Goal: Task Accomplishment & Management: Use online tool/utility

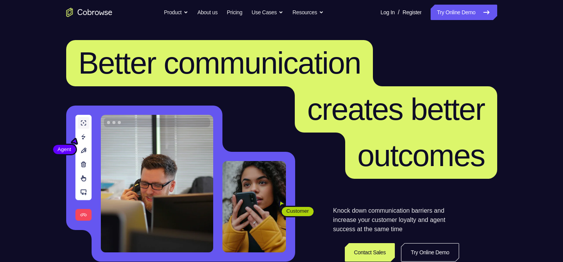
click at [459, 12] on link "Try Online Demo" at bounding box center [464, 12] width 66 height 15
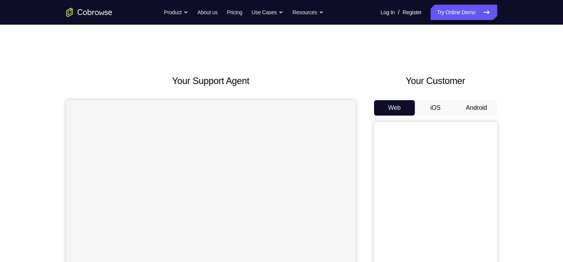
click at [482, 111] on button "Android" at bounding box center [476, 107] width 41 height 15
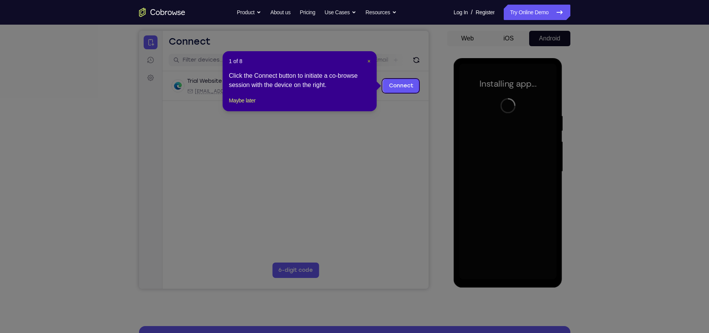
click at [367, 61] on span "×" at bounding box center [368, 61] width 3 height 6
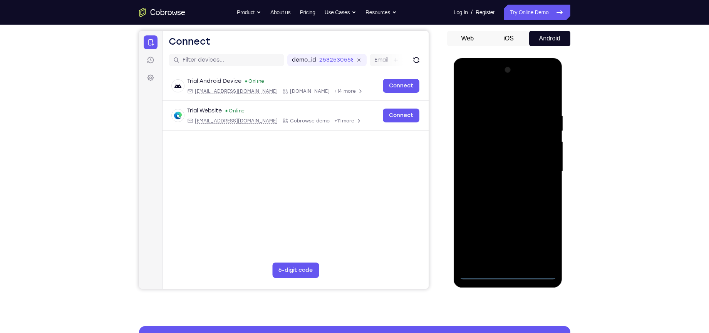
click at [507, 261] on div at bounding box center [507, 172] width 97 height 216
click at [543, 239] on div at bounding box center [507, 172] width 97 height 216
click at [502, 99] on div at bounding box center [507, 172] width 97 height 216
click at [539, 169] on div at bounding box center [507, 172] width 97 height 216
click at [502, 185] on div at bounding box center [507, 172] width 97 height 216
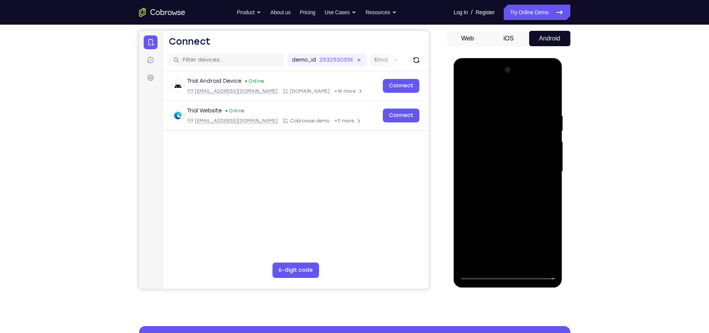
click at [500, 164] on div at bounding box center [507, 172] width 97 height 216
click at [497, 156] on div at bounding box center [507, 172] width 97 height 216
click at [492, 171] on div at bounding box center [507, 172] width 97 height 216
click at [513, 203] on div at bounding box center [507, 172] width 97 height 216
click at [513, 199] on div at bounding box center [507, 172] width 97 height 216
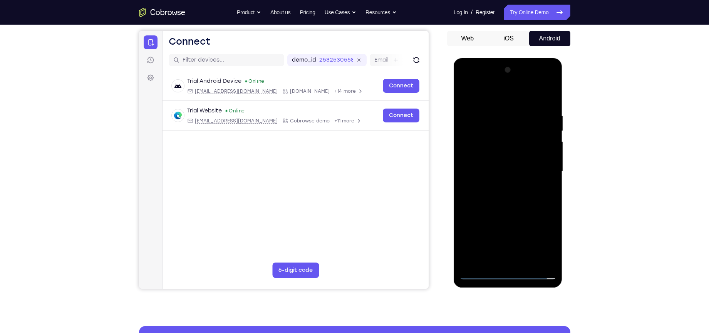
click at [513, 199] on div at bounding box center [507, 172] width 97 height 216
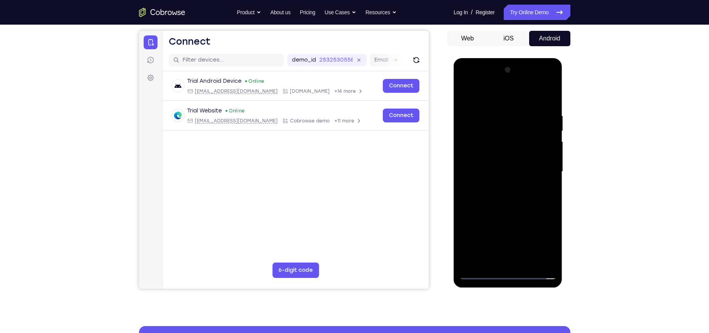
click at [513, 199] on div at bounding box center [507, 172] width 97 height 216
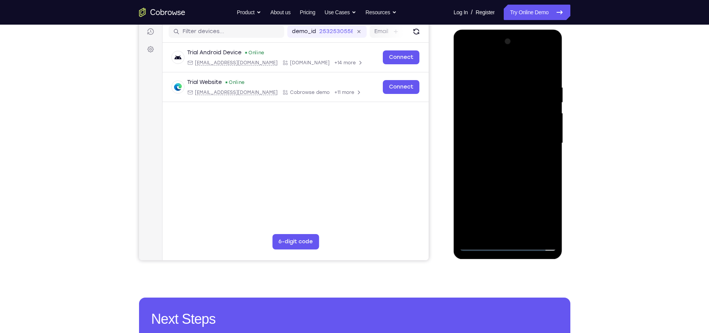
scroll to position [98, 0]
click at [505, 182] on div at bounding box center [507, 143] width 97 height 216
click at [494, 139] on div at bounding box center [507, 143] width 97 height 216
click at [483, 148] on div at bounding box center [507, 143] width 97 height 216
click at [485, 138] on div at bounding box center [507, 143] width 97 height 216
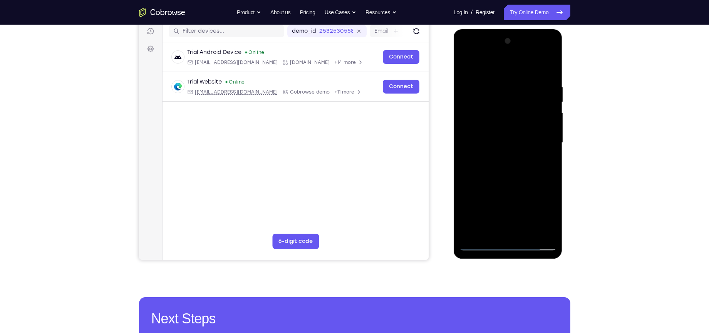
click at [500, 152] on div at bounding box center [507, 143] width 97 height 216
drag, startPoint x: 517, startPoint y: 179, endPoint x: 508, endPoint y: 232, distance: 53.2
click at [508, 232] on div at bounding box center [507, 143] width 97 height 216
drag, startPoint x: 508, startPoint y: 232, endPoint x: 496, endPoint y: 223, distance: 14.3
click at [496, 223] on div at bounding box center [507, 143] width 97 height 216
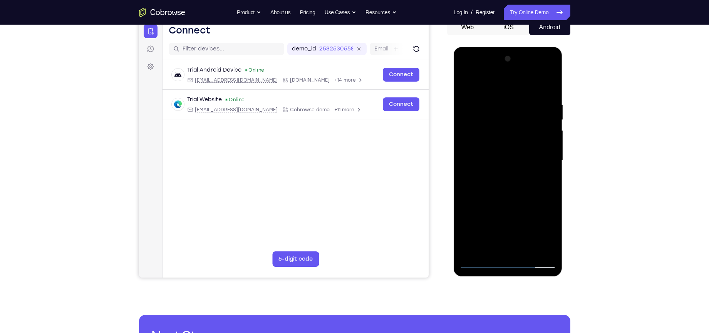
scroll to position [81, 0]
click at [480, 92] on div at bounding box center [507, 160] width 97 height 216
click at [494, 113] on div at bounding box center [507, 160] width 97 height 216
drag, startPoint x: 500, startPoint y: 204, endPoint x: 495, endPoint y: 120, distance: 84.4
click at [495, 120] on div at bounding box center [507, 160] width 97 height 216
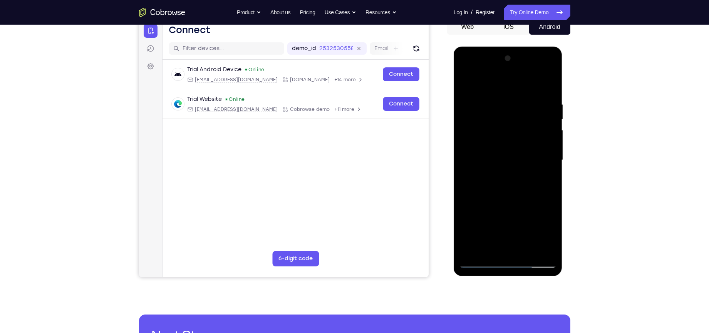
drag, startPoint x: 517, startPoint y: 145, endPoint x: 522, endPoint y: 100, distance: 45.0
click at [522, 100] on div at bounding box center [507, 160] width 97 height 216
drag, startPoint x: 505, startPoint y: 202, endPoint x: 499, endPoint y: 152, distance: 50.4
click at [499, 152] on div at bounding box center [507, 160] width 97 height 216
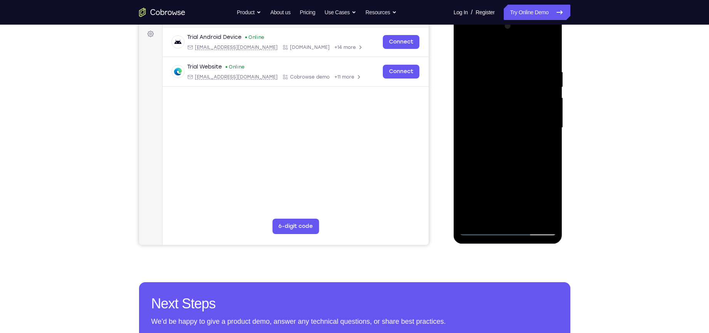
scroll to position [100, 0]
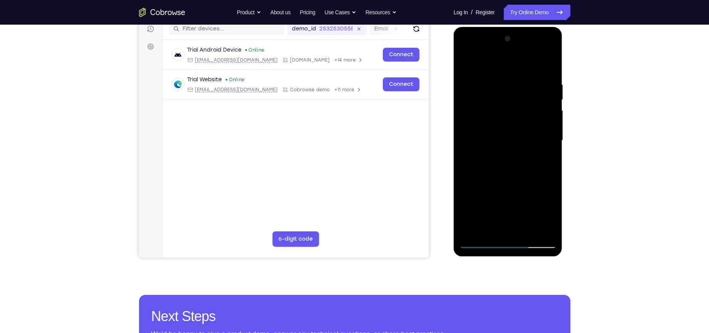
drag, startPoint x: 534, startPoint y: 196, endPoint x: 529, endPoint y: 150, distance: 45.3
click at [529, 150] on div at bounding box center [507, 141] width 97 height 216
drag, startPoint x: 528, startPoint y: 172, endPoint x: 520, endPoint y: 105, distance: 67.5
click at [520, 105] on div at bounding box center [507, 141] width 97 height 216
click at [514, 173] on div at bounding box center [507, 141] width 97 height 216
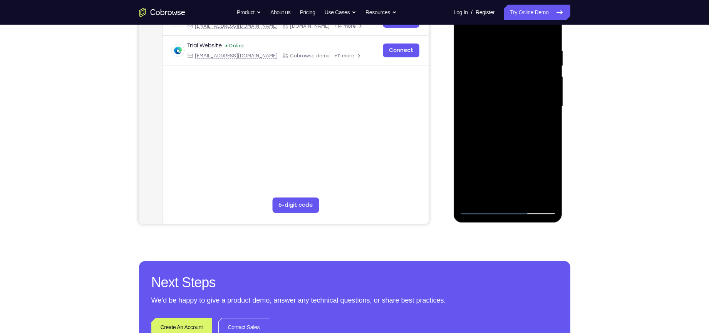
scroll to position [135, 0]
click at [502, 199] on div at bounding box center [507, 106] width 97 height 216
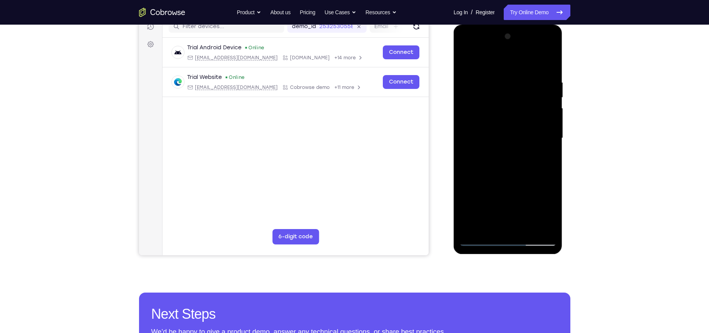
drag, startPoint x: 505, startPoint y: 209, endPoint x: 503, endPoint y: 156, distance: 53.6
click at [503, 156] on div at bounding box center [507, 138] width 97 height 216
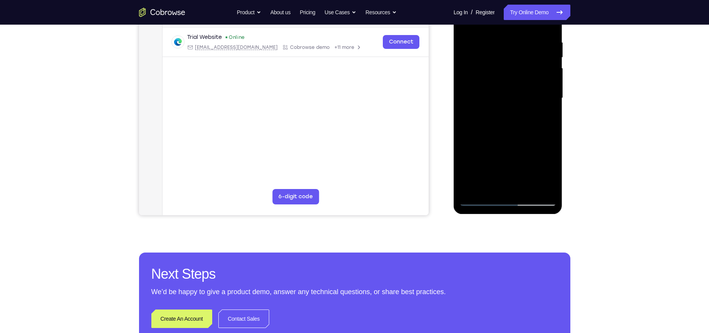
drag, startPoint x: 497, startPoint y: 175, endPoint x: 507, endPoint y: 122, distance: 53.6
click at [507, 122] on div at bounding box center [507, 98] width 97 height 216
click at [482, 202] on div at bounding box center [507, 98] width 97 height 216
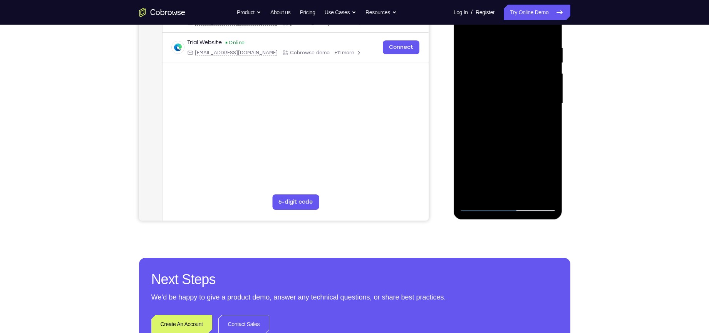
click at [482, 209] on div at bounding box center [507, 104] width 97 height 216
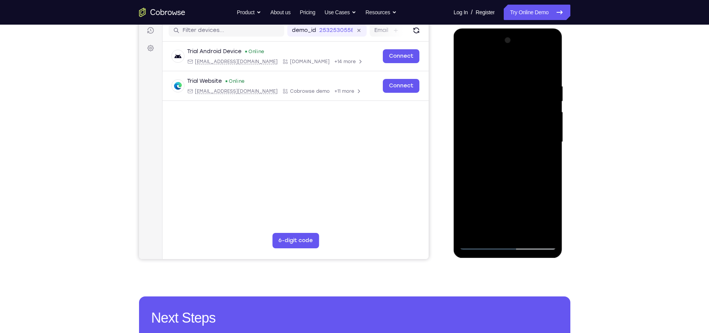
scroll to position [97, 0]
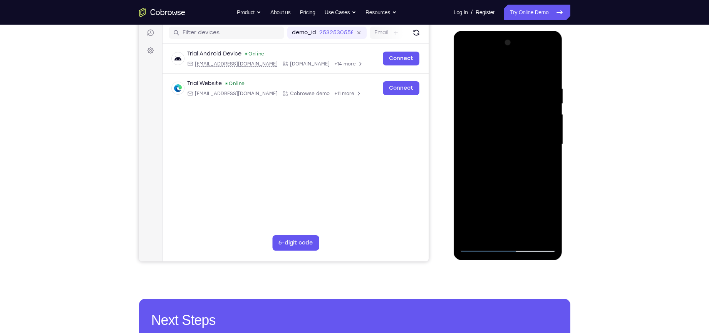
click at [517, 117] on div at bounding box center [507, 145] width 97 height 216
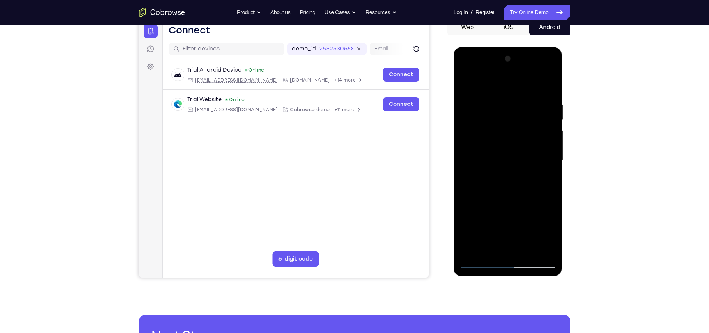
scroll to position [70, 0]
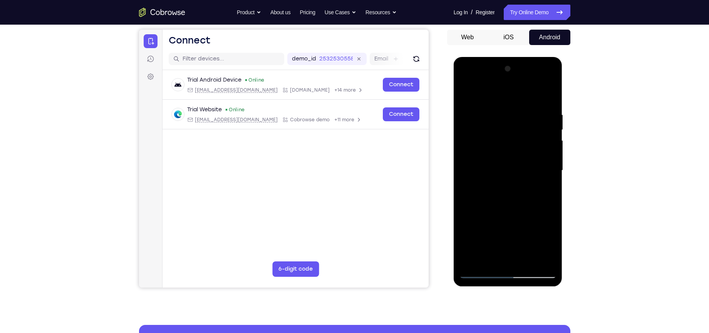
click at [468, 129] on div at bounding box center [507, 171] width 97 height 216
click at [465, 93] on div at bounding box center [507, 171] width 97 height 216
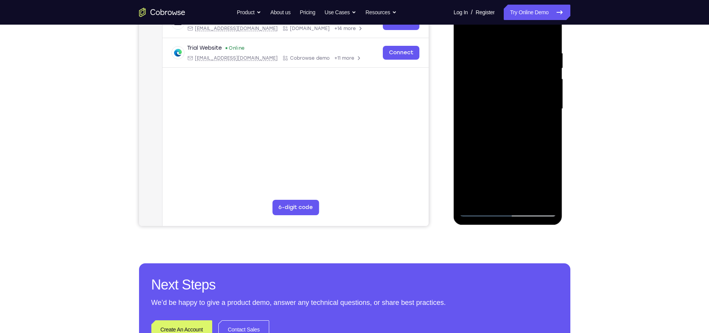
scroll to position [133, 0]
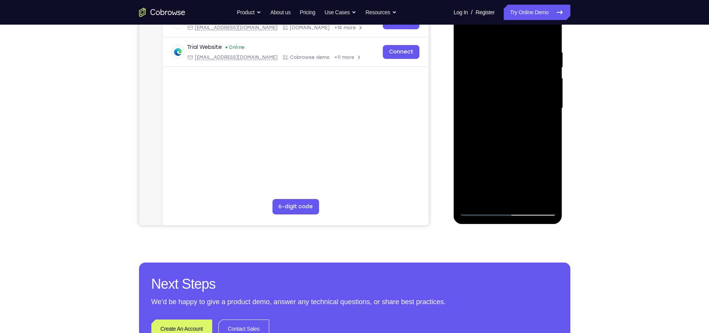
click at [515, 198] on div at bounding box center [507, 108] width 97 height 216
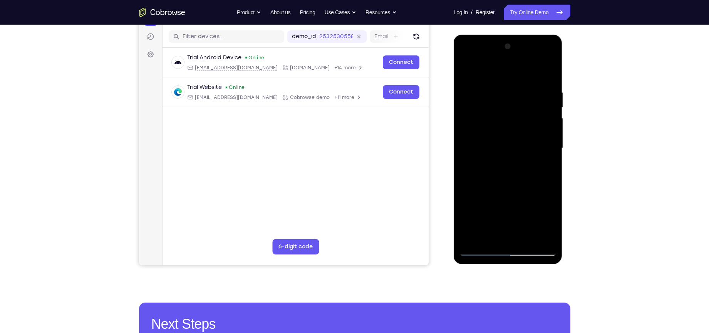
scroll to position [94, 0]
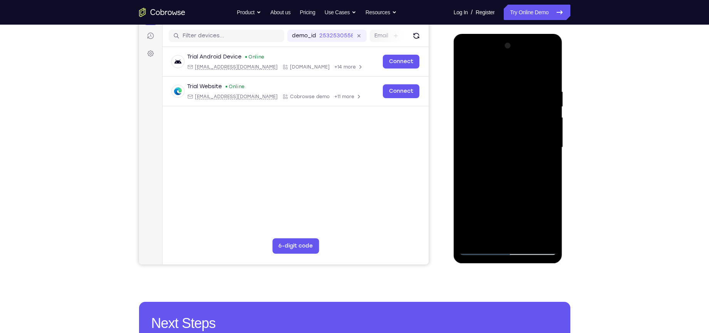
drag, startPoint x: 538, startPoint y: 165, endPoint x: 537, endPoint y: 121, distance: 43.5
click at [537, 121] on div at bounding box center [507, 148] width 97 height 216
drag, startPoint x: 537, startPoint y: 167, endPoint x: 537, endPoint y: 136, distance: 30.4
click at [537, 136] on div at bounding box center [507, 148] width 97 height 216
drag, startPoint x: 537, startPoint y: 170, endPoint x: 541, endPoint y: 128, distance: 42.5
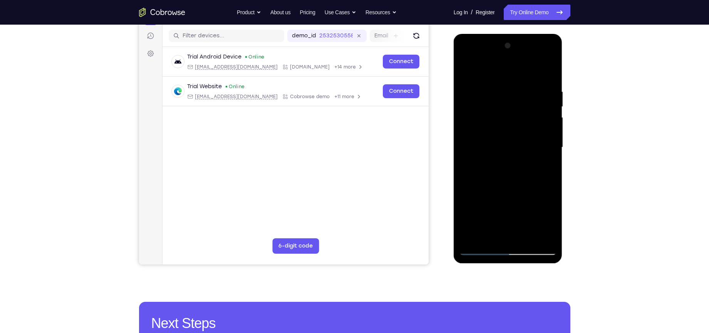
click at [541, 128] on div at bounding box center [507, 148] width 97 height 216
drag, startPoint x: 542, startPoint y: 173, endPoint x: 546, endPoint y: 130, distance: 43.0
click at [546, 130] on div at bounding box center [507, 148] width 97 height 216
drag, startPoint x: 543, startPoint y: 152, endPoint x: 547, endPoint y: 129, distance: 23.4
click at [547, 129] on div at bounding box center [507, 148] width 97 height 216
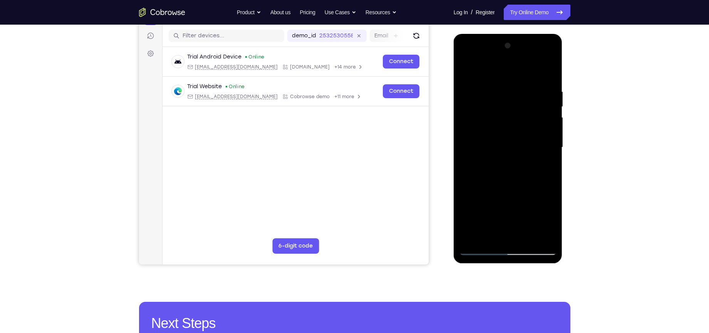
drag, startPoint x: 537, startPoint y: 174, endPoint x: 542, endPoint y: 130, distance: 44.5
click at [542, 130] on div at bounding box center [507, 148] width 97 height 216
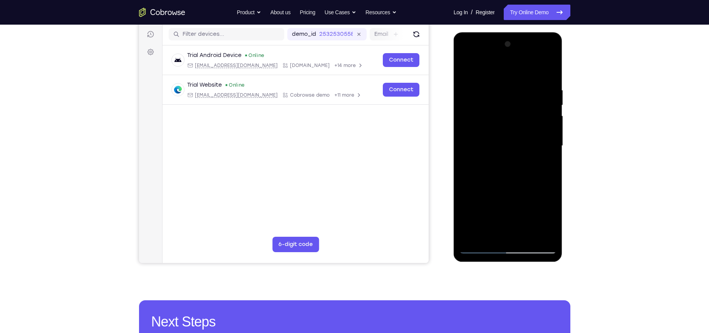
scroll to position [144, 0]
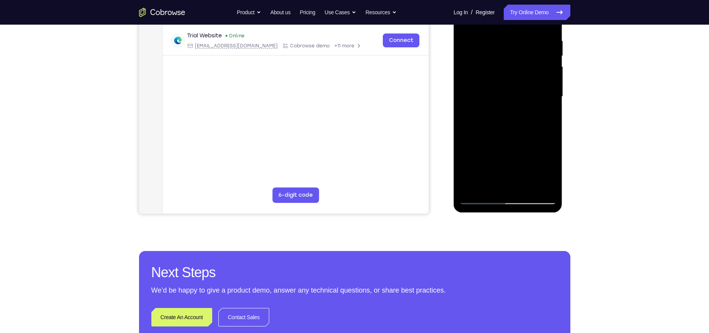
click at [481, 199] on div at bounding box center [507, 97] width 97 height 216
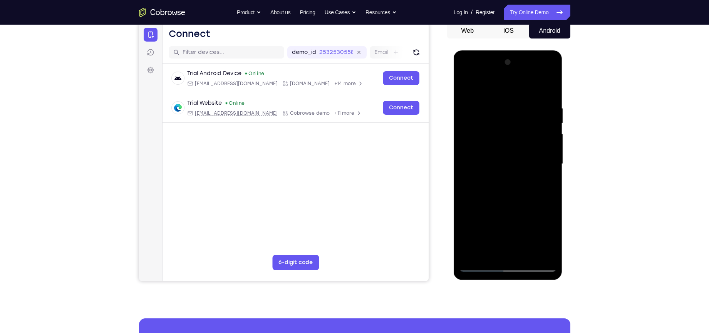
scroll to position [76, 0]
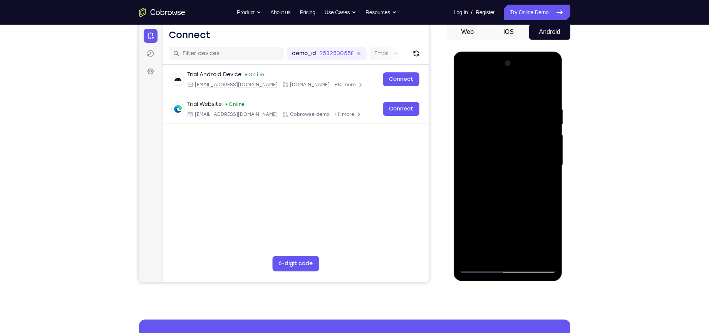
click at [467, 87] on div at bounding box center [507, 165] width 97 height 216
click at [545, 102] on div at bounding box center [507, 165] width 97 height 216
drag, startPoint x: 524, startPoint y: 194, endPoint x: 534, endPoint y: 108, distance: 86.4
click at [534, 108] on div at bounding box center [507, 165] width 97 height 216
click at [526, 189] on div at bounding box center [507, 165] width 97 height 216
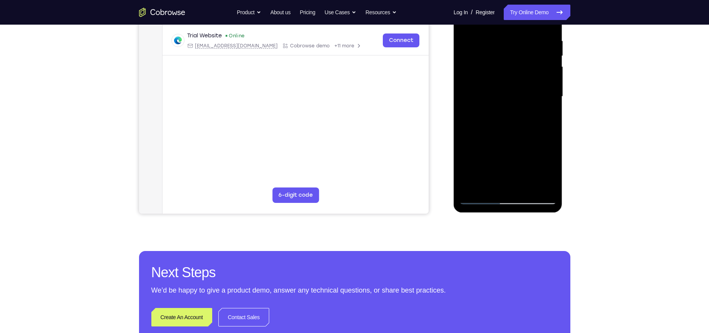
scroll to position [147, 0]
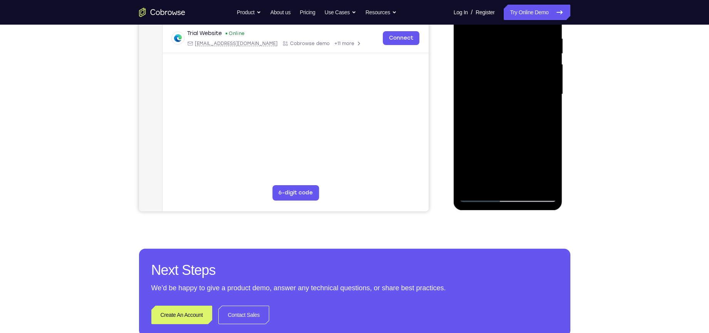
drag, startPoint x: 503, startPoint y: 139, endPoint x: 510, endPoint y: 107, distance: 33.4
click at [510, 107] on div at bounding box center [507, 95] width 97 height 216
drag, startPoint x: 496, startPoint y: 178, endPoint x: 497, endPoint y: 124, distance: 53.9
click at [497, 124] on div at bounding box center [507, 95] width 97 height 216
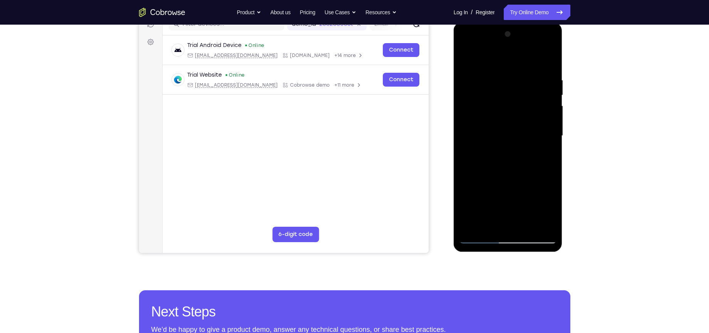
scroll to position [105, 0]
click at [525, 123] on div at bounding box center [507, 136] width 97 height 216
click at [551, 126] on div at bounding box center [507, 136] width 97 height 216
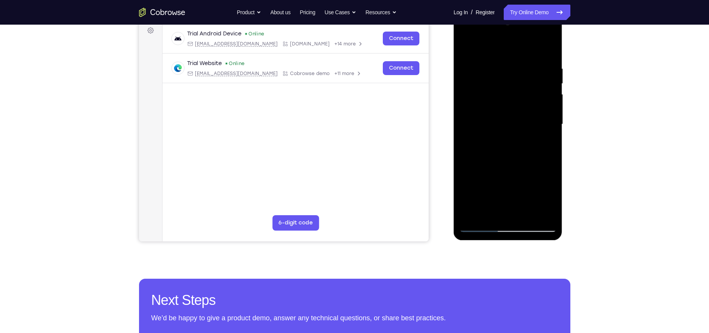
scroll to position [140, 0]
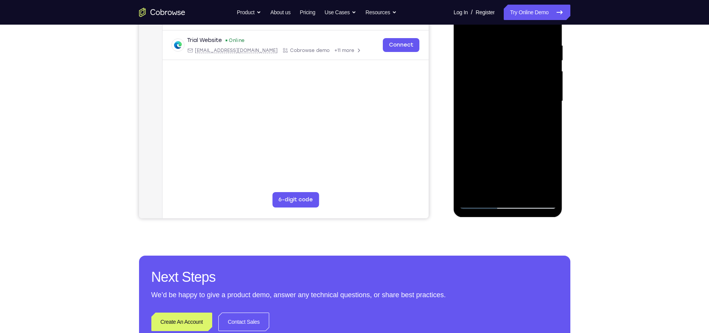
click at [480, 205] on div at bounding box center [507, 101] width 97 height 216
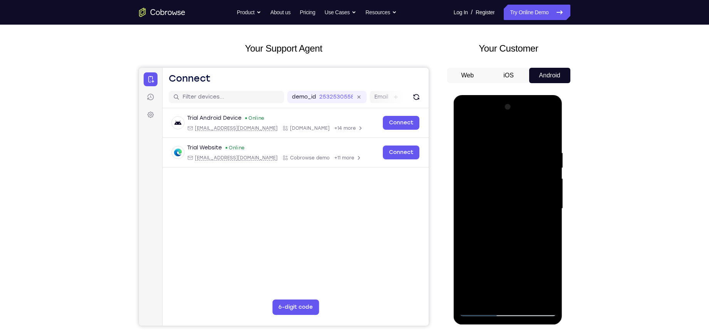
scroll to position [28, 0]
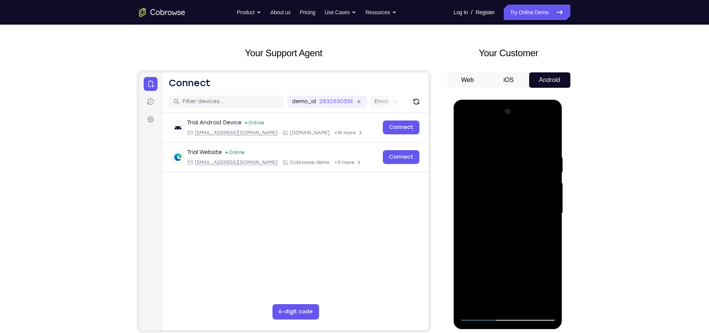
click at [485, 148] on div at bounding box center [507, 213] width 97 height 216
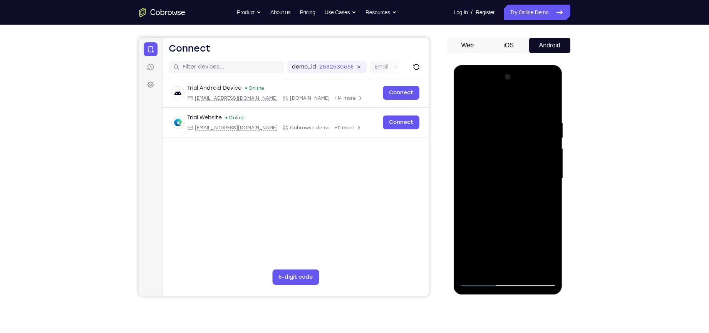
scroll to position [63, 0]
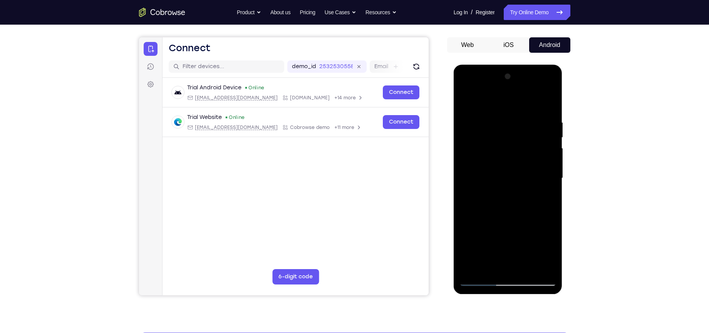
click at [495, 150] on div at bounding box center [507, 178] width 97 height 216
click at [537, 123] on div at bounding box center [507, 178] width 97 height 216
click at [541, 127] on div at bounding box center [507, 178] width 97 height 216
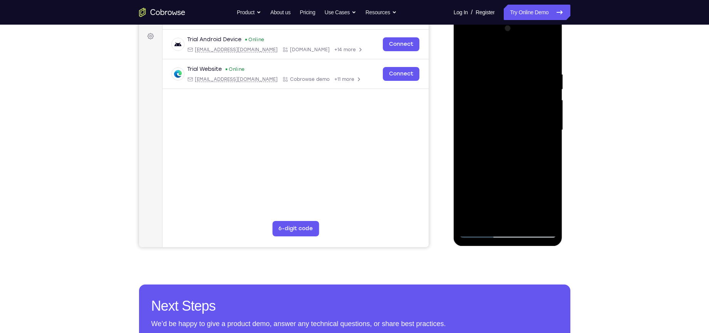
scroll to position [112, 0]
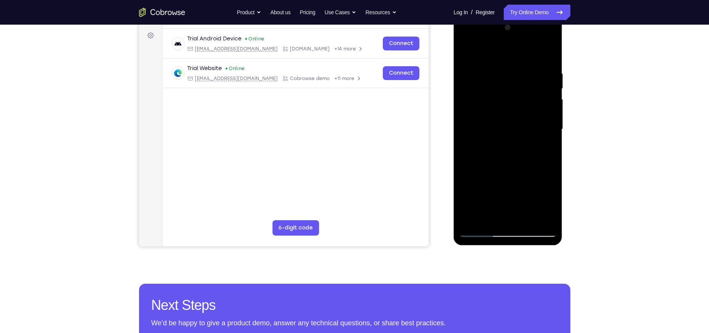
drag, startPoint x: 515, startPoint y: 147, endPoint x: 494, endPoint y: 226, distance: 82.0
click at [494, 226] on div at bounding box center [507, 130] width 97 height 216
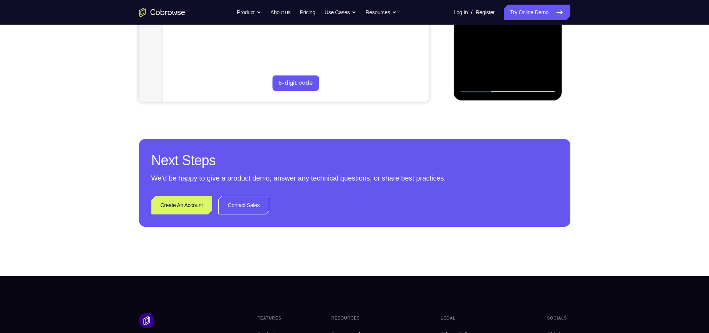
scroll to position [258, 0]
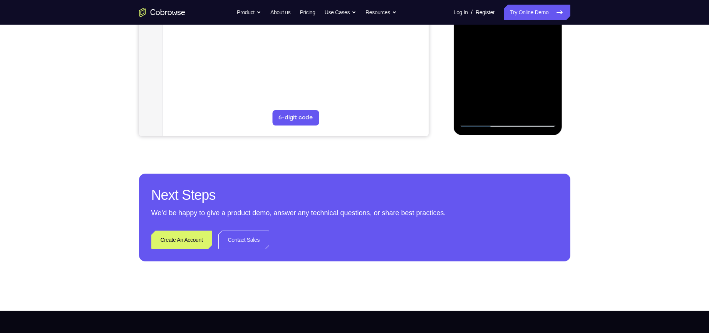
scroll to position [207, 0]
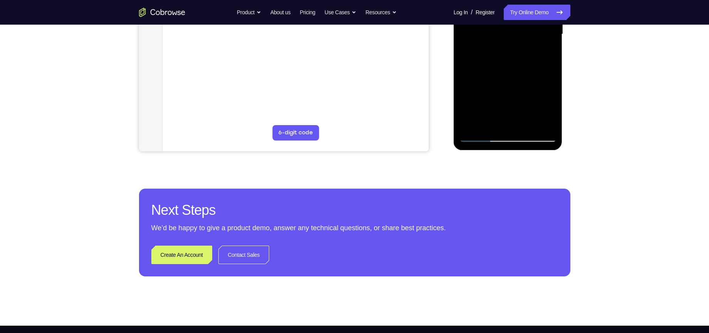
click at [541, 87] on div at bounding box center [507, 34] width 97 height 216
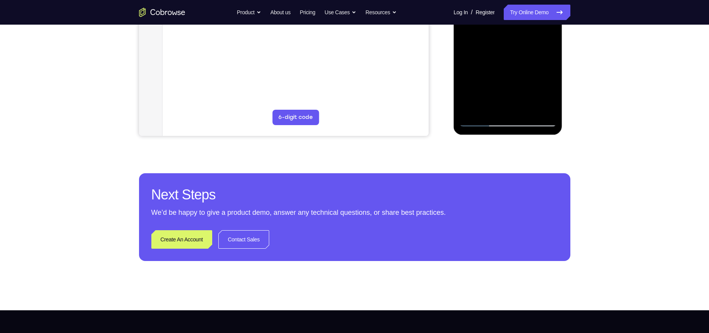
drag, startPoint x: 529, startPoint y: 91, endPoint x: 538, endPoint y: 53, distance: 39.5
click at [538, 53] on div at bounding box center [507, 19] width 97 height 216
click at [483, 120] on div at bounding box center [507, 19] width 97 height 216
click at [552, 94] on div at bounding box center [507, 19] width 97 height 216
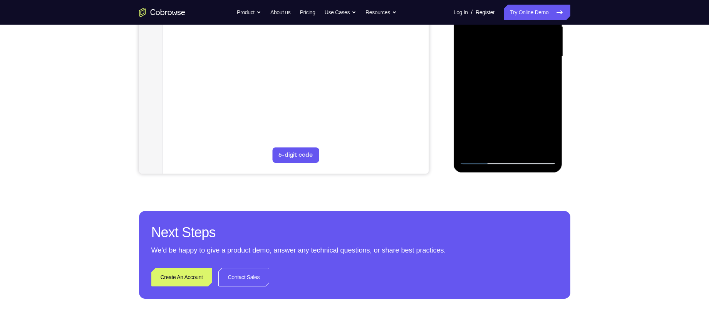
scroll to position [194, 0]
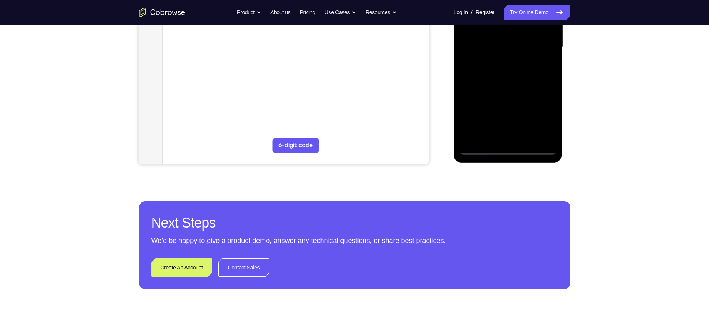
click at [484, 148] on div at bounding box center [507, 47] width 97 height 216
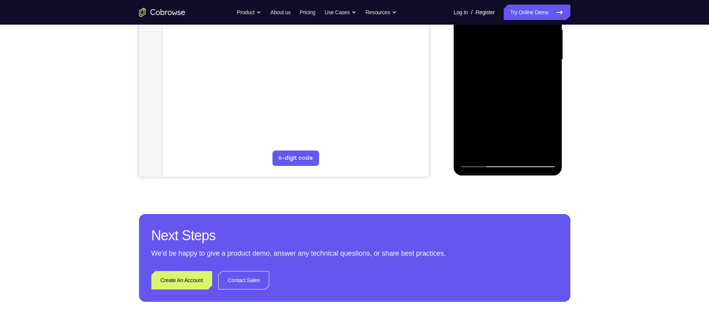
drag, startPoint x: 533, startPoint y: 134, endPoint x: 543, endPoint y: 91, distance: 44.5
click at [543, 91] on div at bounding box center [507, 60] width 97 height 216
drag, startPoint x: 540, startPoint y: 119, endPoint x: 539, endPoint y: 76, distance: 43.1
click at [539, 76] on div at bounding box center [507, 60] width 97 height 216
click at [542, 127] on div at bounding box center [507, 60] width 97 height 216
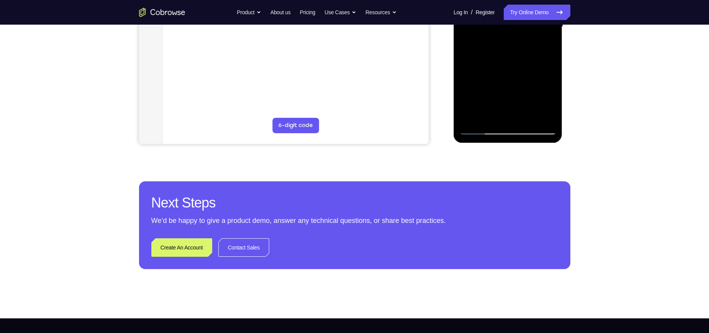
scroll to position [214, 0]
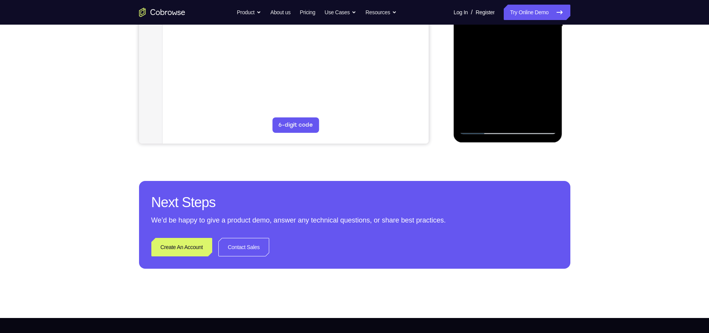
click at [478, 128] on div at bounding box center [507, 27] width 97 height 216
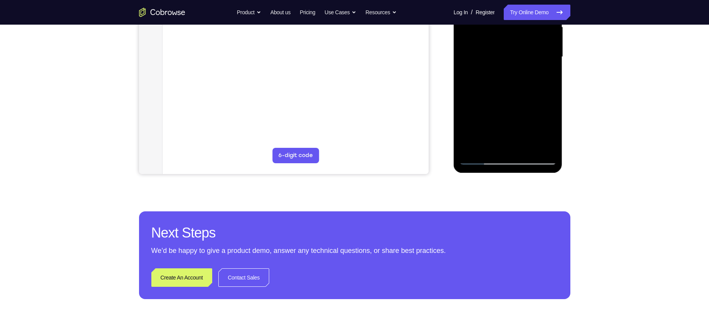
scroll to position [178, 0]
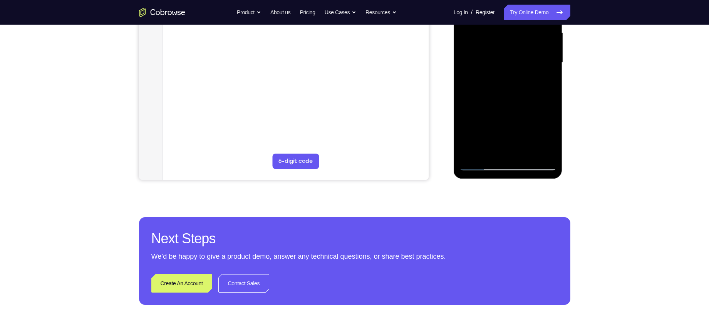
drag, startPoint x: 543, startPoint y: 90, endPoint x: 545, endPoint y: 32, distance: 58.5
click at [545, 32] on div at bounding box center [507, 63] width 97 height 216
click at [543, 100] on div at bounding box center [507, 63] width 97 height 216
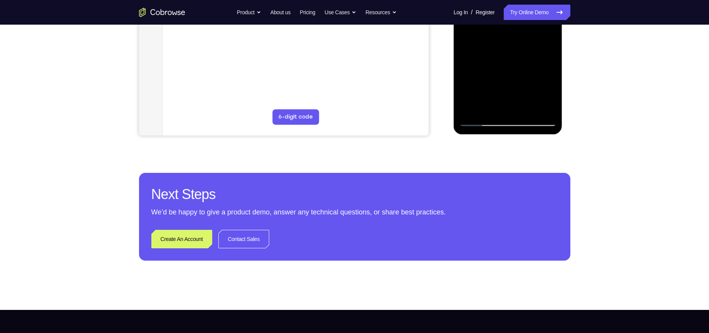
scroll to position [224, 0]
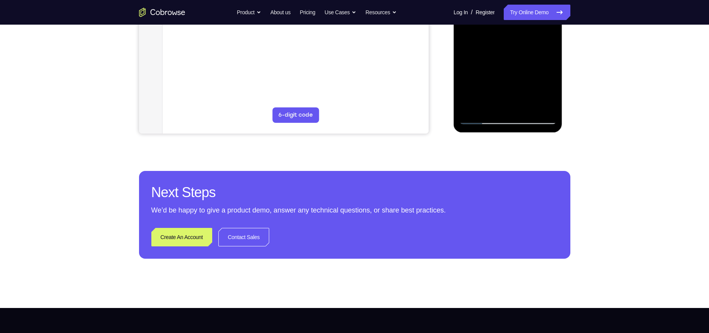
click at [481, 118] on div at bounding box center [507, 17] width 97 height 216
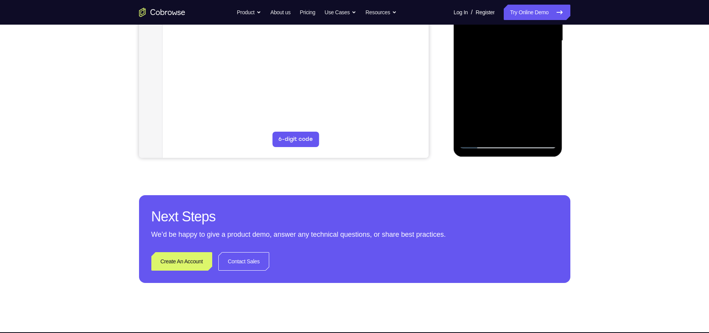
scroll to position [200, 0]
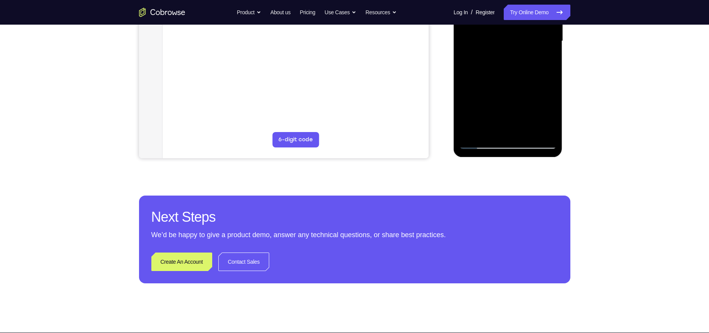
drag, startPoint x: 543, startPoint y: 106, endPoint x: 548, endPoint y: 72, distance: 34.6
click at [548, 72] on div at bounding box center [507, 41] width 97 height 216
drag, startPoint x: 543, startPoint y: 99, endPoint x: 547, endPoint y: 60, distance: 38.7
click at [547, 60] on div at bounding box center [507, 41] width 97 height 216
click at [544, 84] on div at bounding box center [507, 41] width 97 height 216
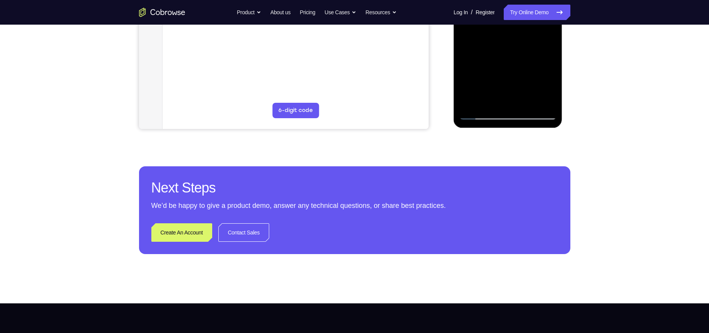
scroll to position [230, 0]
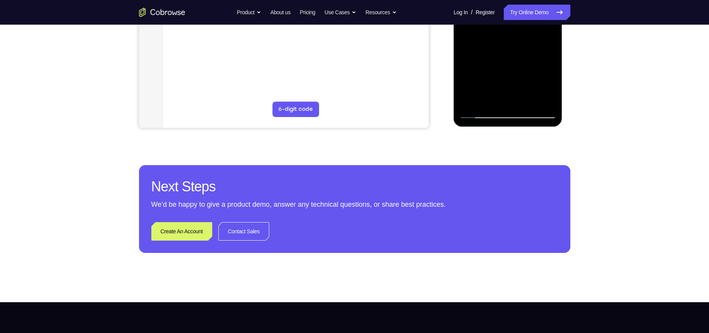
click at [507, 69] on div at bounding box center [507, 11] width 97 height 216
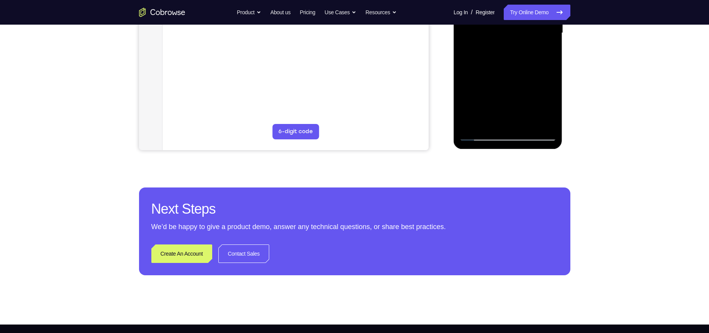
drag, startPoint x: 540, startPoint y: 89, endPoint x: 557, endPoint y: 29, distance: 62.0
click at [557, 29] on div at bounding box center [507, 34] width 109 height 229
drag, startPoint x: 536, startPoint y: 85, endPoint x: 520, endPoint y: 145, distance: 62.9
click at [520, 145] on div at bounding box center [507, 34] width 109 height 229
drag, startPoint x: 521, startPoint y: 97, endPoint x: 503, endPoint y: 155, distance: 61.2
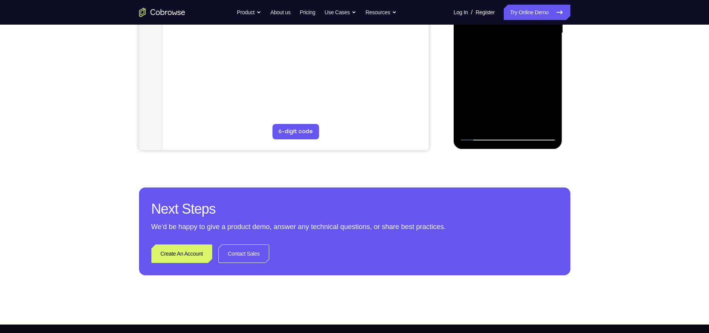
click at [503, 150] on html "Online web based iOS Simulators and Android Emulators. Run iPhone, iPad, Mobile…" at bounding box center [508, 35] width 110 height 231
drag, startPoint x: 513, startPoint y: 76, endPoint x: 503, endPoint y: 129, distance: 53.7
click at [503, 129] on div at bounding box center [507, 33] width 97 height 216
drag, startPoint x: 525, startPoint y: 90, endPoint x: 519, endPoint y: 120, distance: 31.1
click at [519, 120] on div at bounding box center [507, 33] width 97 height 216
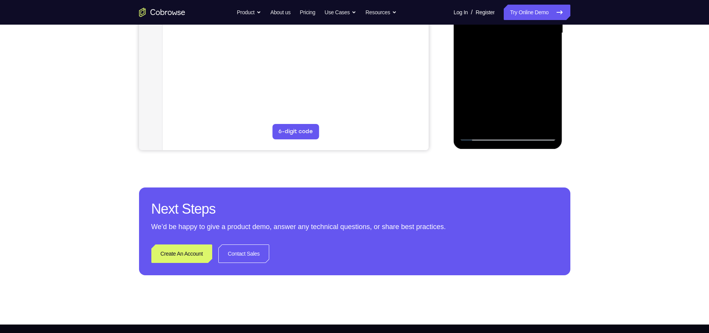
drag, startPoint x: 534, startPoint y: 107, endPoint x: 525, endPoint y: 141, distance: 35.6
click at [525, 141] on div at bounding box center [507, 34] width 109 height 229
drag, startPoint x: 525, startPoint y: 87, endPoint x: 516, endPoint y: 114, distance: 28.8
click at [516, 114] on div at bounding box center [507, 33] width 97 height 216
drag, startPoint x: 527, startPoint y: 43, endPoint x: 517, endPoint y: 84, distance: 41.5
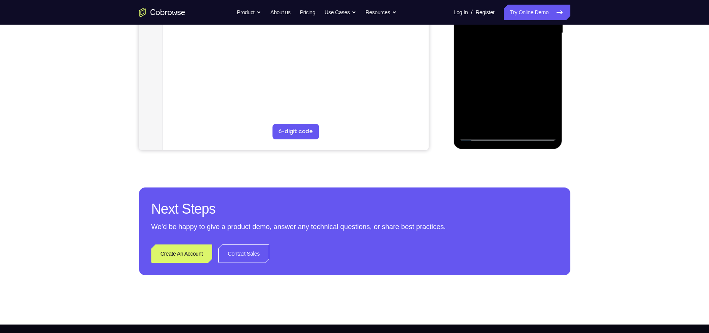
click at [517, 84] on div at bounding box center [507, 33] width 97 height 216
click at [532, 59] on div at bounding box center [507, 33] width 97 height 216
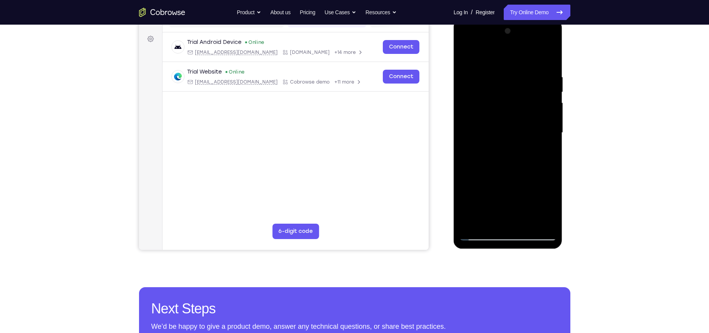
scroll to position [68, 0]
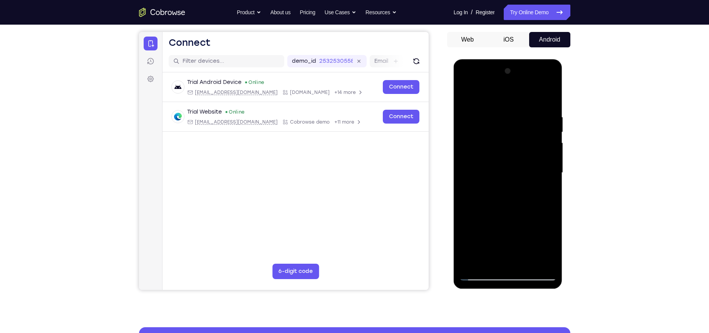
click at [504, 85] on div at bounding box center [507, 173] width 97 height 216
click at [488, 101] on div at bounding box center [507, 173] width 97 height 216
click at [513, 45] on button "iOS" at bounding box center [508, 39] width 41 height 15
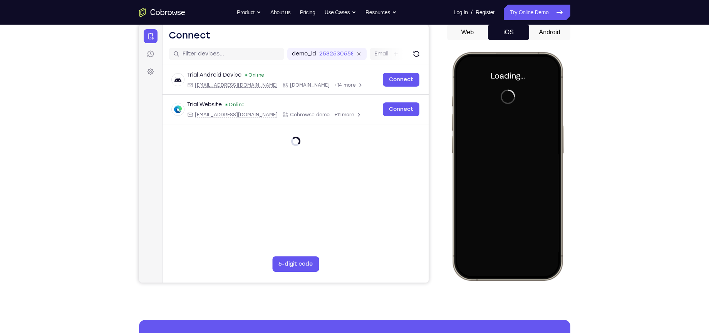
scroll to position [77, 0]
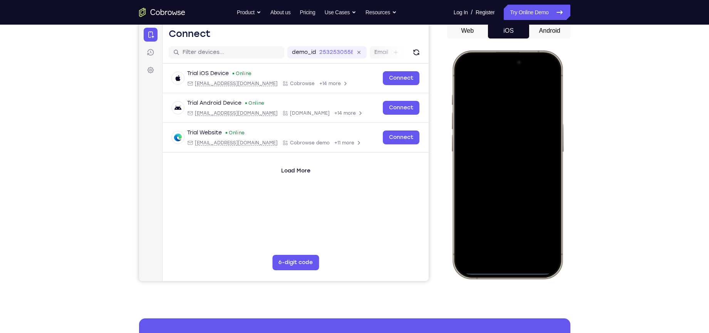
drag, startPoint x: 480, startPoint y: 68, endPoint x: 499, endPoint y: 276, distance: 208.3
click at [499, 261] on div at bounding box center [506, 164] width 113 height 229
drag, startPoint x: 482, startPoint y: 66, endPoint x: 470, endPoint y: 208, distance: 142.6
click at [470, 208] on div at bounding box center [506, 165] width 101 height 220
drag, startPoint x: 476, startPoint y: 89, endPoint x: 464, endPoint y: 243, distance: 154.4
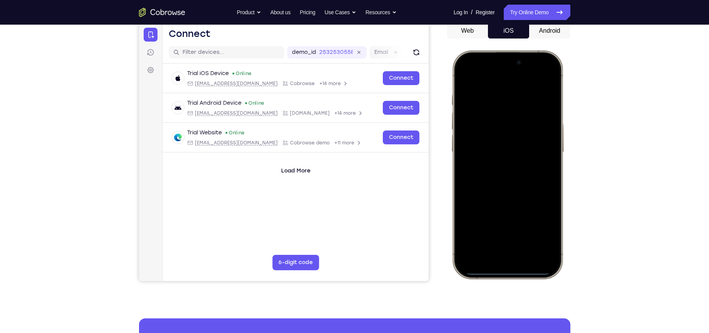
click at [464, 243] on div at bounding box center [506, 165] width 101 height 220
drag, startPoint x: 472, startPoint y: 184, endPoint x: 580, endPoint y: 187, distance: 108.2
click at [563, 187] on html "Online web based iOS Simulators and Android Emulators. Run iPhone, iPad, Mobile…" at bounding box center [507, 165] width 115 height 231
click at [518, 202] on div at bounding box center [506, 165] width 101 height 220
click at [496, 256] on div at bounding box center [506, 165] width 101 height 220
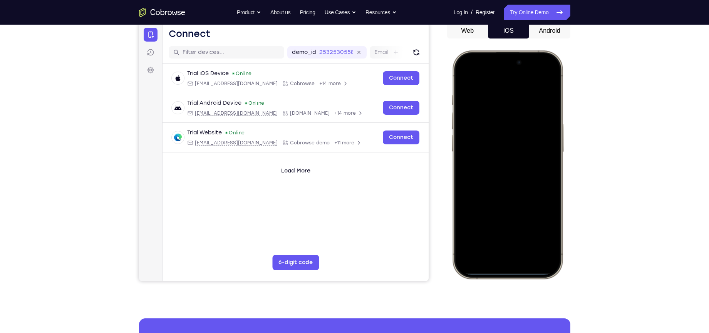
click at [500, 248] on div at bounding box center [506, 165] width 101 height 220
click at [484, 129] on div at bounding box center [506, 165] width 101 height 220
click at [466, 157] on div at bounding box center [506, 165] width 101 height 220
click at [495, 135] on div at bounding box center [506, 165] width 101 height 220
click at [497, 152] on div at bounding box center [506, 165] width 101 height 220
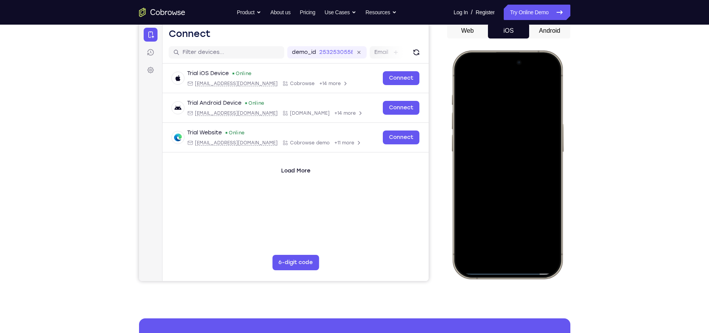
click at [497, 170] on div at bounding box center [506, 165] width 101 height 220
click at [502, 174] on div at bounding box center [506, 165] width 101 height 220
click at [546, 153] on div at bounding box center [506, 165] width 101 height 220
click at [525, 167] on div at bounding box center [506, 165] width 101 height 220
click at [507, 174] on div at bounding box center [506, 165] width 101 height 220
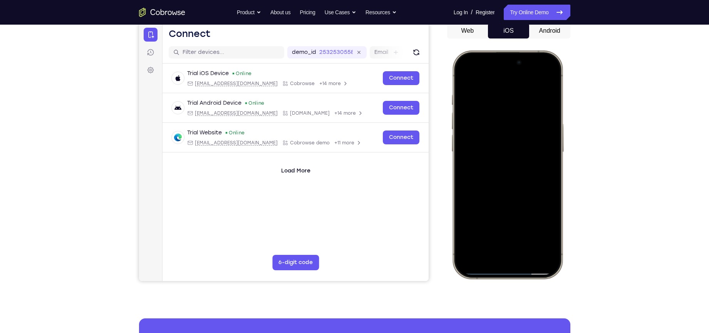
click at [516, 158] on div at bounding box center [506, 165] width 101 height 220
click at [509, 168] on div at bounding box center [506, 165] width 101 height 220
click at [510, 167] on div at bounding box center [506, 165] width 101 height 220
click at [505, 182] on div at bounding box center [506, 165] width 101 height 220
click at [495, 154] on div at bounding box center [506, 165] width 101 height 220
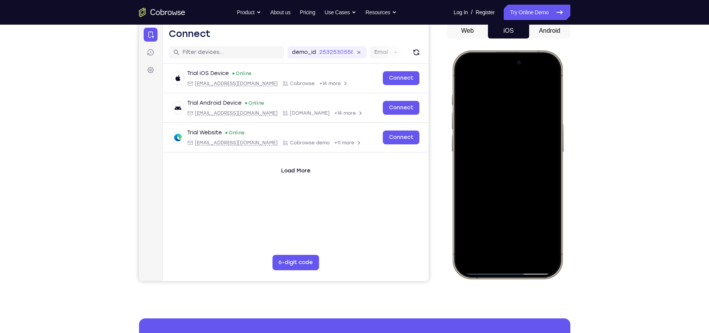
click at [486, 130] on div at bounding box center [506, 165] width 101 height 220
click at [484, 154] on div at bounding box center [506, 165] width 101 height 220
click at [493, 171] on div at bounding box center [506, 165] width 101 height 220
click at [501, 214] on div at bounding box center [506, 165] width 101 height 220
click at [478, 139] on div at bounding box center [506, 165] width 101 height 220
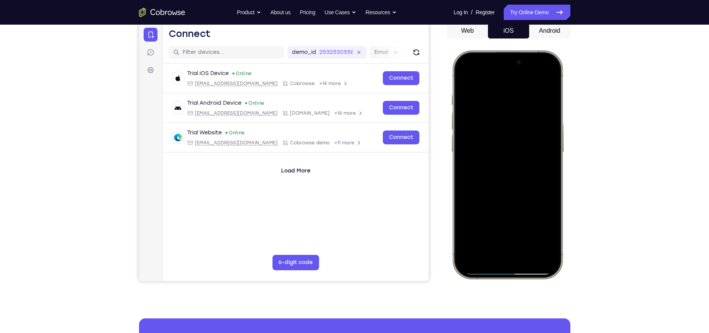
click at [492, 238] on div at bounding box center [506, 165] width 101 height 220
click at [508, 166] on div at bounding box center [506, 165] width 101 height 220
click at [513, 199] on div at bounding box center [506, 165] width 101 height 220
click at [494, 138] on div at bounding box center [506, 165] width 101 height 220
click at [488, 116] on div at bounding box center [506, 165] width 101 height 220
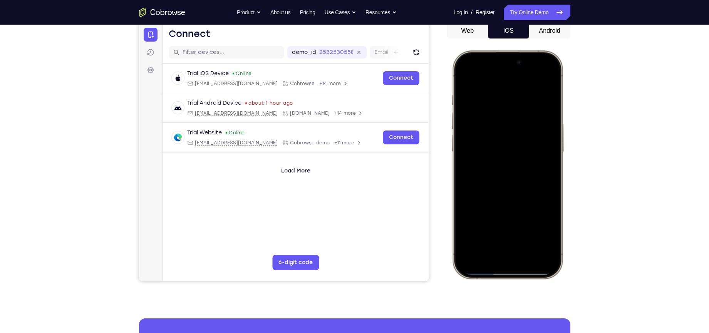
click at [505, 120] on div at bounding box center [506, 165] width 101 height 220
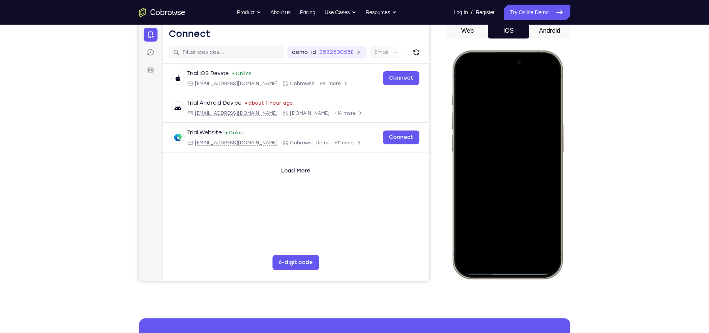
drag, startPoint x: 487, startPoint y: 177, endPoint x: 487, endPoint y: 110, distance: 66.6
click at [487, 110] on div at bounding box center [506, 165] width 101 height 220
click at [503, 171] on div at bounding box center [506, 165] width 101 height 220
click at [503, 130] on div at bounding box center [506, 165] width 101 height 220
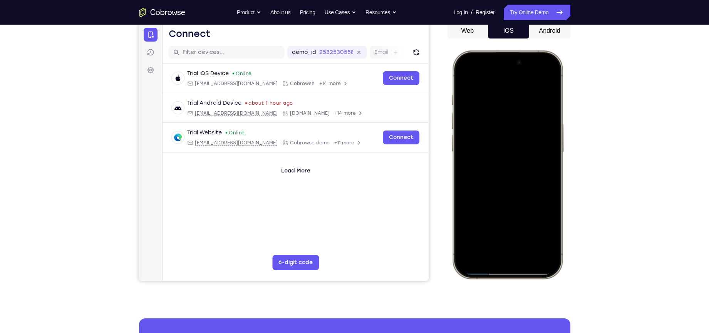
click at [488, 119] on div at bounding box center [506, 165] width 101 height 220
click at [464, 261] on div at bounding box center [506, 165] width 101 height 220
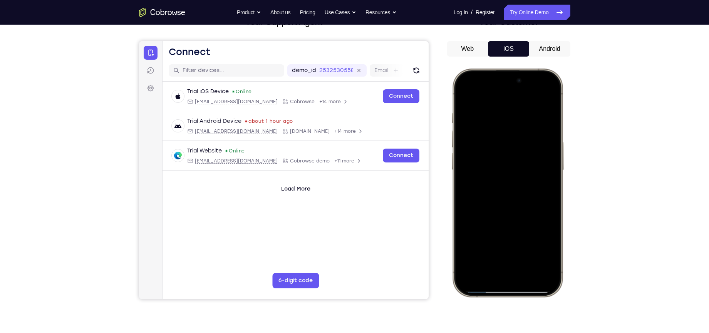
scroll to position [94, 0]
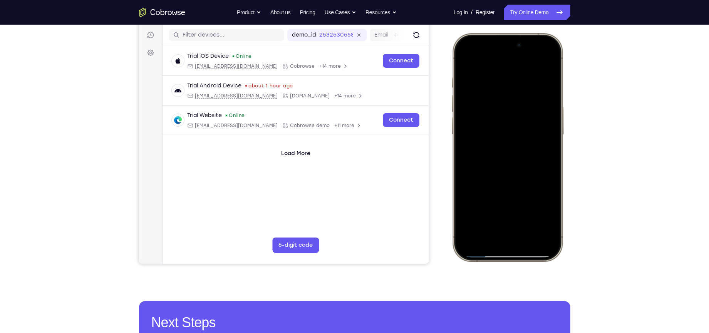
drag, startPoint x: 514, startPoint y: 150, endPoint x: 513, endPoint y: 68, distance: 82.8
click at [513, 68] on div at bounding box center [506, 147] width 101 height 220
drag, startPoint x: 515, startPoint y: 155, endPoint x: 517, endPoint y: 91, distance: 63.9
click at [517, 91] on div at bounding box center [506, 147] width 101 height 220
drag, startPoint x: 505, startPoint y: 167, endPoint x: 513, endPoint y: 104, distance: 64.0
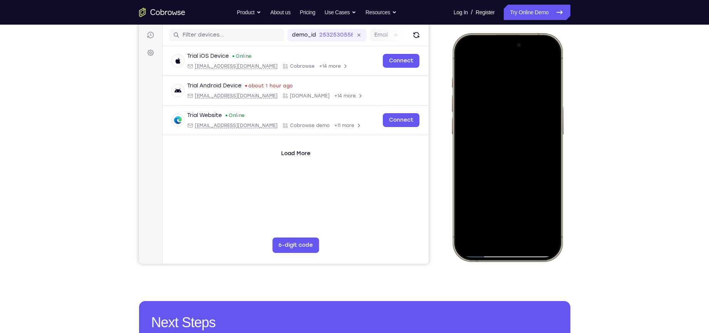
click at [513, 104] on div at bounding box center [506, 147] width 101 height 220
drag, startPoint x: 505, startPoint y: 161, endPoint x: 508, endPoint y: 114, distance: 47.4
click at [508, 114] on div at bounding box center [506, 147] width 101 height 220
drag, startPoint x: 515, startPoint y: 81, endPoint x: 515, endPoint y: 77, distance: 3.9
click at [515, 77] on div at bounding box center [506, 147] width 101 height 220
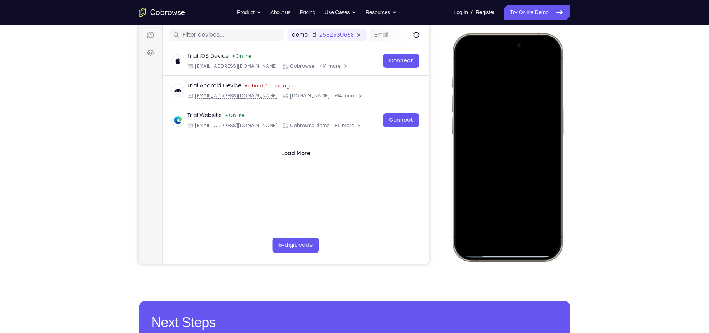
drag, startPoint x: 513, startPoint y: 144, endPoint x: 517, endPoint y: 100, distance: 44.1
click at [517, 100] on div at bounding box center [506, 147] width 101 height 220
drag, startPoint x: 535, startPoint y: 198, endPoint x: 537, endPoint y: 130, distance: 68.2
click at [537, 130] on div at bounding box center [506, 147] width 101 height 220
drag, startPoint x: 525, startPoint y: 157, endPoint x: 526, endPoint y: 127, distance: 29.6
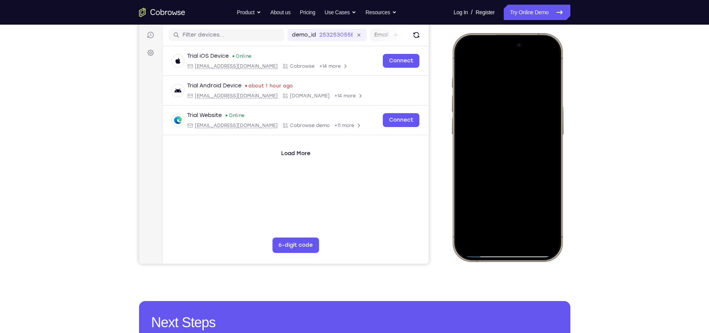
click at [526, 127] on div at bounding box center [506, 147] width 101 height 220
drag, startPoint x: 522, startPoint y: 200, endPoint x: 519, endPoint y: 98, distance: 102.4
click at [519, 98] on div at bounding box center [506, 147] width 101 height 220
drag, startPoint x: 524, startPoint y: 185, endPoint x: 522, endPoint y: 97, distance: 87.8
click at [522, 97] on div at bounding box center [506, 147] width 101 height 220
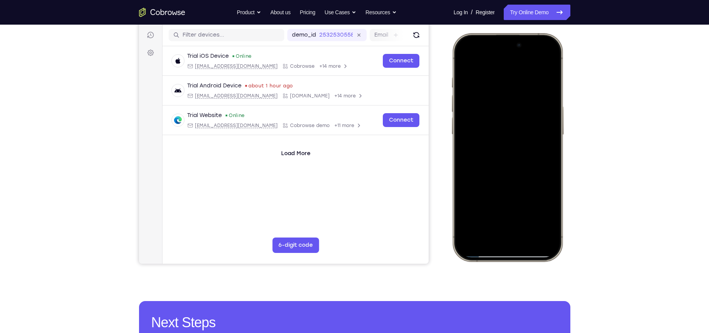
drag, startPoint x: 508, startPoint y: 79, endPoint x: 492, endPoint y: 144, distance: 67.6
click at [492, 144] on div at bounding box center [506, 147] width 101 height 220
drag, startPoint x: 517, startPoint y: 179, endPoint x: 527, endPoint y: 85, distance: 94.9
click at [527, 86] on div at bounding box center [506, 147] width 101 height 220
drag, startPoint x: 517, startPoint y: 171, endPoint x: 526, endPoint y: 85, distance: 86.3
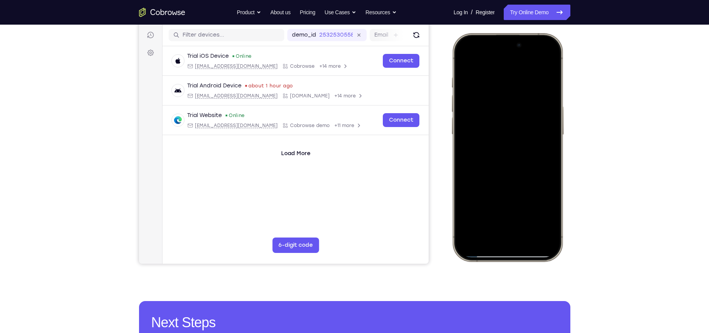
click at [526, 85] on div at bounding box center [506, 147] width 101 height 220
drag, startPoint x: 508, startPoint y: 166, endPoint x: 523, endPoint y: 80, distance: 86.9
click at [523, 80] on div at bounding box center [506, 147] width 101 height 220
drag, startPoint x: 511, startPoint y: 170, endPoint x: 527, endPoint y: 93, distance: 78.2
click at [527, 93] on div at bounding box center [506, 147] width 101 height 220
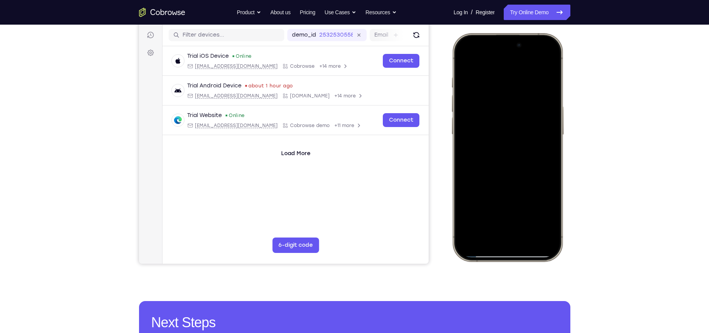
drag, startPoint x: 517, startPoint y: 172, endPoint x: 521, endPoint y: 87, distance: 84.4
click at [521, 87] on div at bounding box center [506, 147] width 101 height 220
drag, startPoint x: 508, startPoint y: 184, endPoint x: 509, endPoint y: 105, distance: 79.3
click at [509, 105] on div at bounding box center [506, 147] width 101 height 220
drag, startPoint x: 517, startPoint y: 186, endPoint x: 510, endPoint y: 98, distance: 88.4
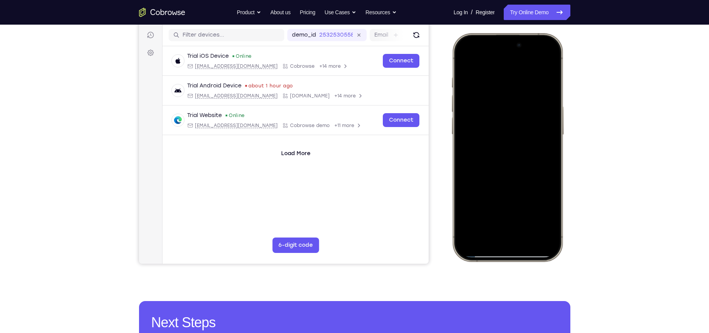
click at [511, 114] on div at bounding box center [506, 147] width 101 height 220
drag, startPoint x: 515, startPoint y: 120, endPoint x: 500, endPoint y: 199, distance: 80.3
click at [500, 199] on div at bounding box center [506, 147] width 101 height 220
drag, startPoint x: 501, startPoint y: 100, endPoint x: 492, endPoint y: 189, distance: 89.7
click at [492, 189] on div at bounding box center [506, 147] width 101 height 220
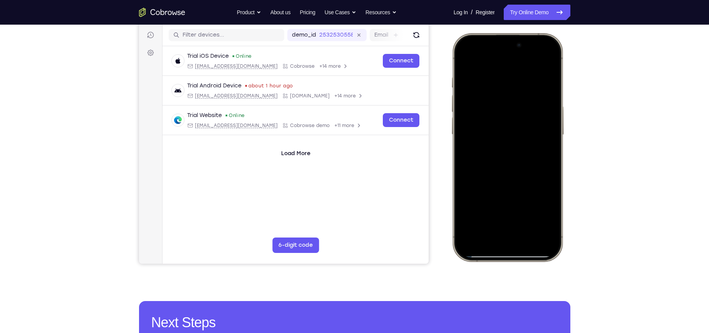
drag, startPoint x: 517, startPoint y: 100, endPoint x: 530, endPoint y: 224, distance: 124.2
click at [530, 224] on div at bounding box center [506, 147] width 101 height 220
drag, startPoint x: 500, startPoint y: 109, endPoint x: 498, endPoint y: 200, distance: 90.5
click at [498, 200] on div at bounding box center [506, 147] width 101 height 220
drag, startPoint x: 513, startPoint y: 117, endPoint x: 498, endPoint y: 203, distance: 86.6
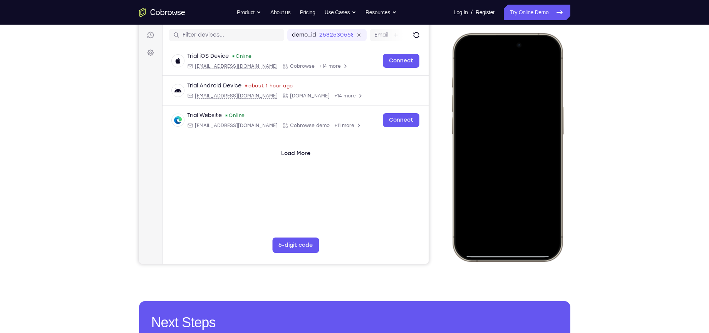
click at [498, 203] on div at bounding box center [506, 147] width 101 height 220
drag, startPoint x: 487, startPoint y: 83, endPoint x: 507, endPoint y: 166, distance: 85.1
click at [507, 166] on div at bounding box center [506, 147] width 101 height 220
drag, startPoint x: 488, startPoint y: 67, endPoint x: 503, endPoint y: 158, distance: 92.8
click at [503, 158] on div at bounding box center [506, 147] width 101 height 220
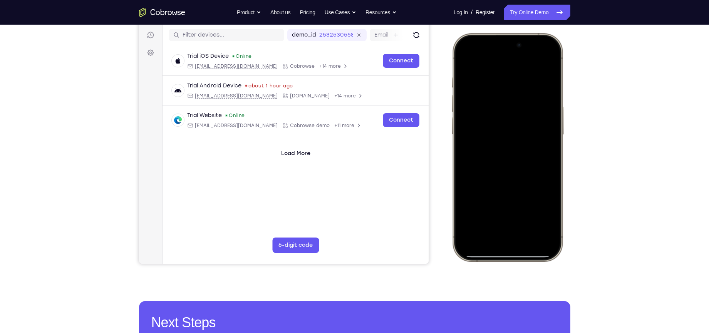
drag, startPoint x: 533, startPoint y: 126, endPoint x: 543, endPoint y: 175, distance: 50.4
click at [543, 175] on div at bounding box center [506, 147] width 101 height 220
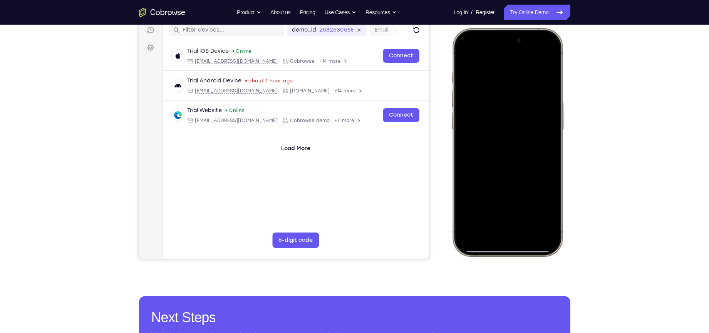
scroll to position [97, 0]
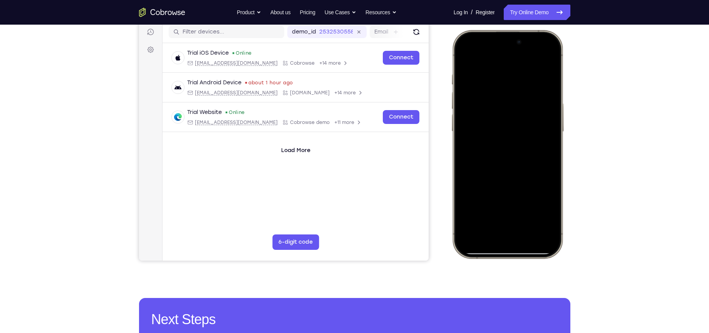
drag, startPoint x: 508, startPoint y: 174, endPoint x: 507, endPoint y: 104, distance: 70.1
click at [507, 104] on div at bounding box center [506, 144] width 101 height 220
drag, startPoint x: 517, startPoint y: 172, endPoint x: 518, endPoint y: 87, distance: 85.1
click at [518, 87] on div at bounding box center [506, 144] width 101 height 220
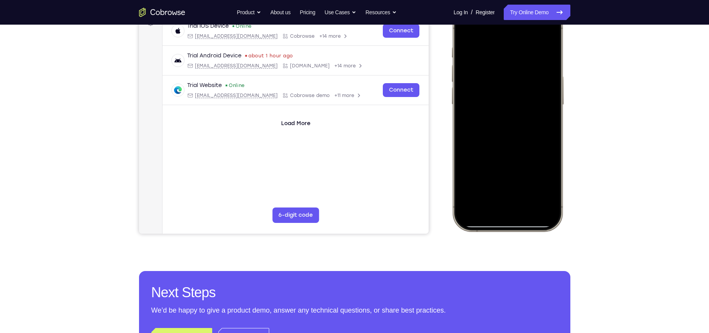
scroll to position [125, 0]
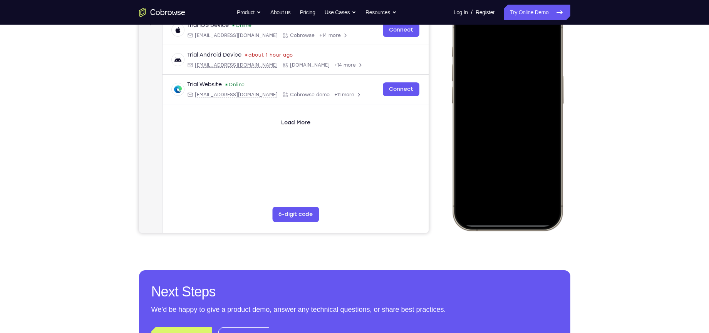
drag, startPoint x: 503, startPoint y: 139, endPoint x: 502, endPoint y: 92, distance: 47.4
click at [502, 92] on div at bounding box center [506, 117] width 101 height 220
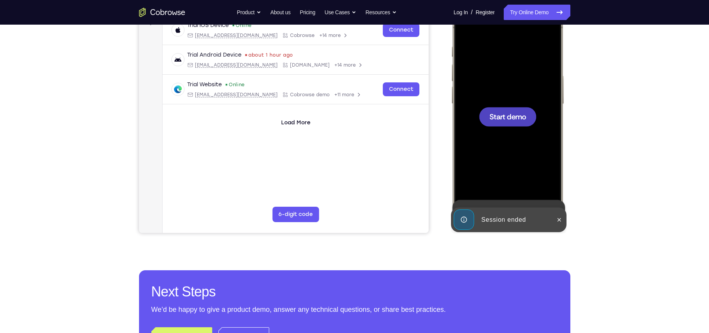
click at [512, 114] on span "Start demo" at bounding box center [507, 116] width 37 height 7
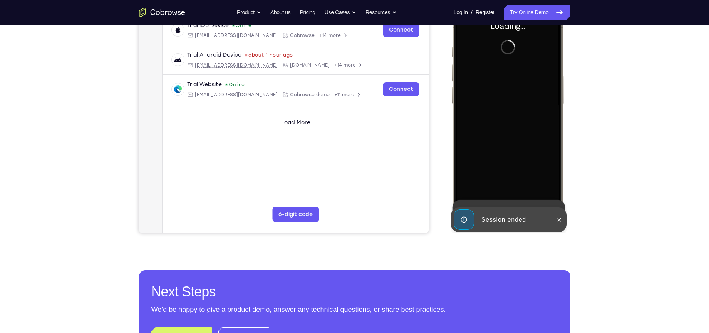
scroll to position [17, 0]
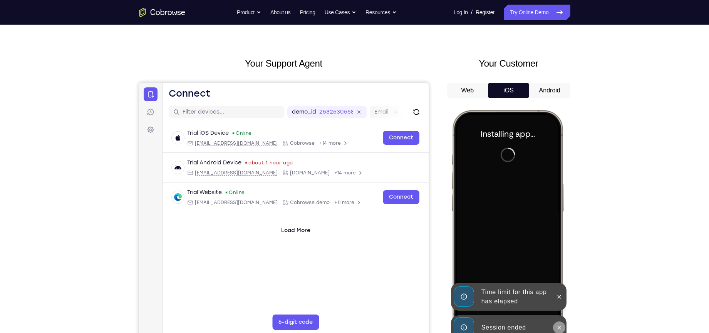
click at [559, 261] on icon at bounding box center [558, 327] width 6 height 6
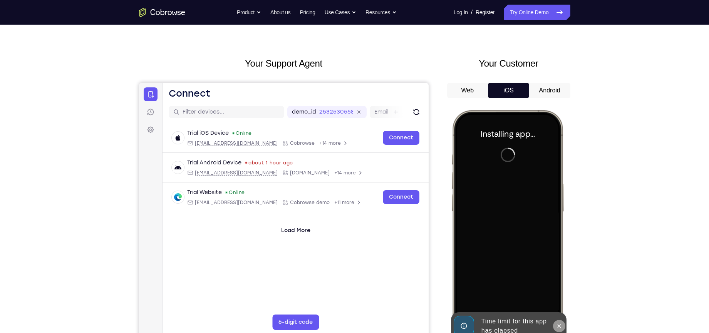
click at [558, 261] on icon at bounding box center [558, 325] width 3 height 3
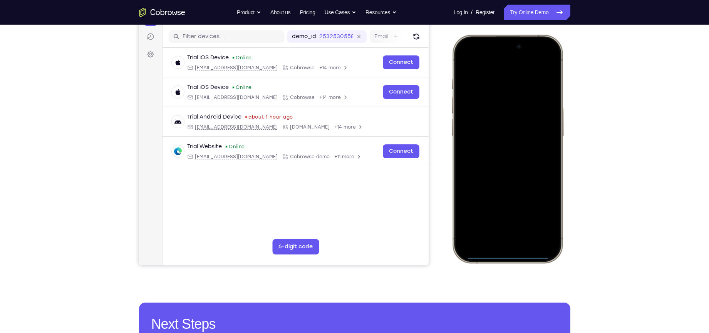
drag, startPoint x: 482, startPoint y: 47, endPoint x: 480, endPoint y: 247, distance: 199.8
click at [480, 247] on div at bounding box center [506, 149] width 101 height 220
drag, startPoint x: 492, startPoint y: 128, endPoint x: 625, endPoint y: 156, distance: 136.0
click at [563, 156] on html "Online web based iOS Simulators and Android Emulators. Run iPhone, iPad, Mobile…" at bounding box center [507, 150] width 115 height 231
click at [480, 164] on div at bounding box center [506, 149] width 101 height 220
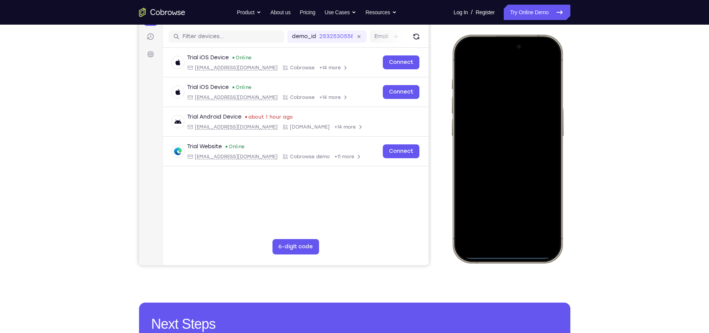
drag, startPoint x: 492, startPoint y: 216, endPoint x: 493, endPoint y: 84, distance: 131.3
click at [493, 84] on div at bounding box center [506, 149] width 101 height 220
drag, startPoint x: 505, startPoint y: 231, endPoint x: 512, endPoint y: 49, distance: 182.2
click at [512, 49] on div at bounding box center [506, 149] width 101 height 220
drag, startPoint x: 472, startPoint y: 72, endPoint x: 490, endPoint y: 274, distance: 202.9
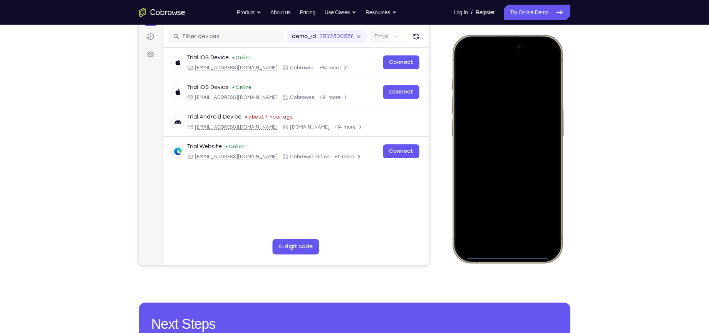
click at [490, 261] on html "Online web based iOS Simulators and Android Emulators. Run iPhone, iPad, Mobile…" at bounding box center [507, 150] width 115 height 231
drag, startPoint x: 526, startPoint y: 164, endPoint x: 442, endPoint y: 183, distance: 85.9
click at [450, 183] on html "Online web based iOS Simulators and Android Emulators. Run iPhone, iPad, Mobile…" at bounding box center [507, 150] width 115 height 231
click at [509, 244] on div at bounding box center [506, 149] width 101 height 220
click at [537, 61] on div at bounding box center [506, 149] width 101 height 220
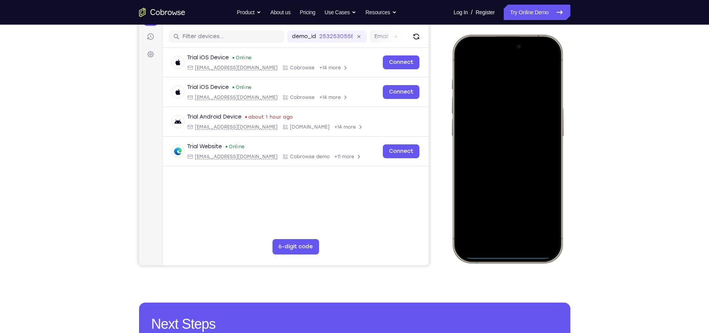
drag, startPoint x: 476, startPoint y: 53, endPoint x: 477, endPoint y: 260, distance: 207.1
click at [477, 260] on div at bounding box center [506, 149] width 113 height 229
click at [518, 206] on div at bounding box center [506, 149] width 101 height 220
click at [535, 73] on div at bounding box center [506, 149] width 101 height 220
drag, startPoint x: 477, startPoint y: 45, endPoint x: 482, endPoint y: 256, distance: 210.2
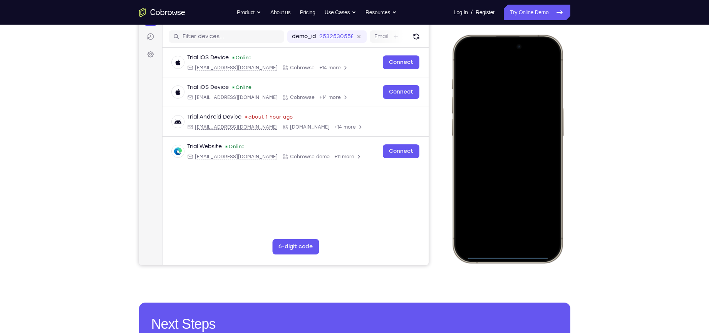
click at [482, 256] on div at bounding box center [506, 149] width 101 height 220
drag, startPoint x: 461, startPoint y: 164, endPoint x: 602, endPoint y: 172, distance: 140.7
click at [563, 172] on html "Online web based iOS Simulators and Android Emulators. Run iPhone, iPad, Mobile…" at bounding box center [507, 150] width 115 height 231
click at [511, 189] on div at bounding box center [506, 149] width 101 height 220
click at [492, 244] on div at bounding box center [506, 149] width 101 height 220
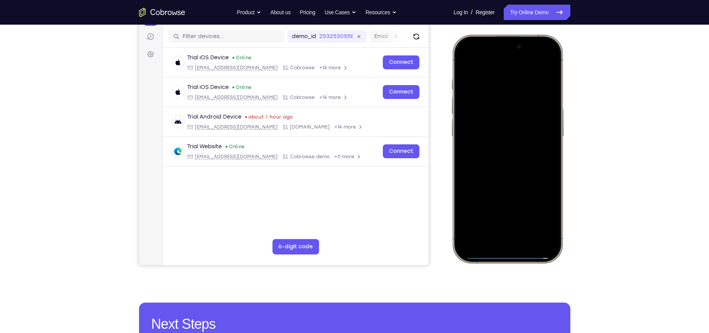
click at [508, 232] on div at bounding box center [506, 149] width 101 height 220
click at [478, 105] on div at bounding box center [506, 149] width 101 height 220
click at [472, 114] on div at bounding box center [506, 149] width 101 height 220
click at [475, 113] on div at bounding box center [506, 149] width 101 height 220
click at [498, 160] on div at bounding box center [506, 149] width 101 height 220
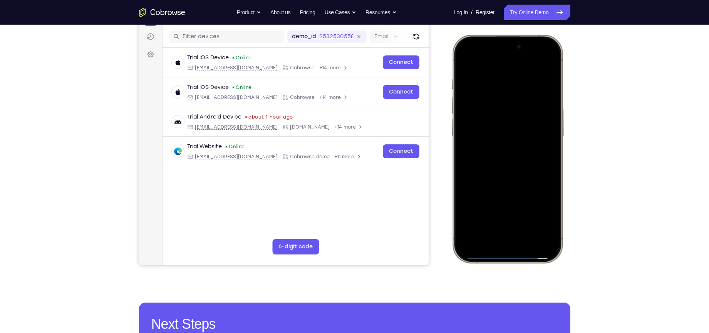
click at [501, 166] on div at bounding box center [506, 149] width 101 height 220
click at [491, 104] on div at bounding box center [506, 149] width 101 height 220
click at [502, 232] on div at bounding box center [506, 149] width 101 height 220
click at [513, 234] on div at bounding box center [506, 149] width 101 height 220
click at [543, 150] on div at bounding box center [506, 149] width 101 height 220
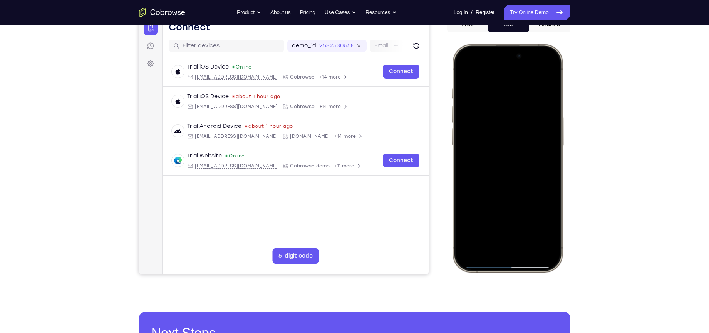
scroll to position [110, 0]
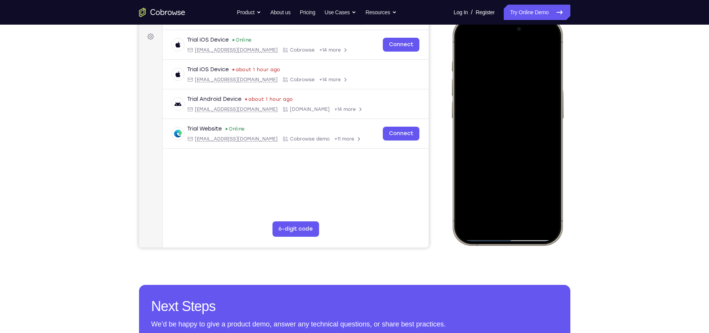
click at [465, 227] on div at bounding box center [506, 131] width 101 height 220
click at [464, 228] on div at bounding box center [506, 131] width 101 height 220
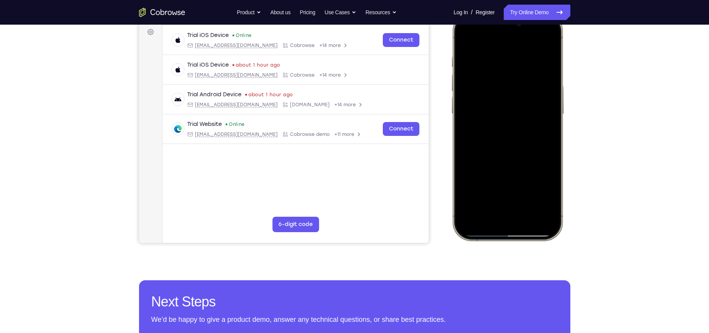
scroll to position [117, 0]
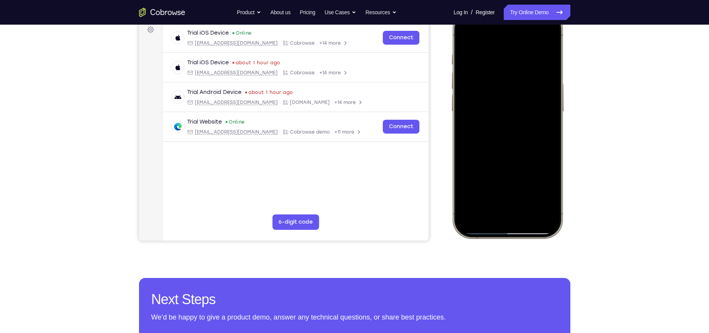
click at [487, 221] on div at bounding box center [506, 124] width 101 height 220
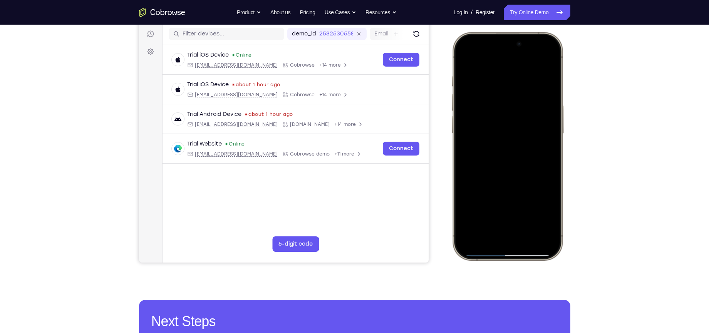
click at [545, 144] on div at bounding box center [506, 146] width 101 height 220
click at [465, 243] on div at bounding box center [506, 146] width 101 height 220
click at [498, 226] on div at bounding box center [506, 146] width 101 height 220
click at [489, 134] on div at bounding box center [506, 146] width 101 height 220
click at [504, 157] on div at bounding box center [506, 146] width 101 height 220
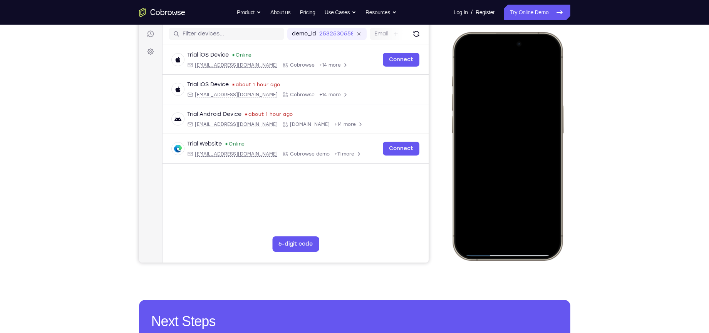
click at [504, 165] on div at bounding box center [506, 146] width 101 height 220
click at [466, 244] on div at bounding box center [506, 146] width 101 height 220
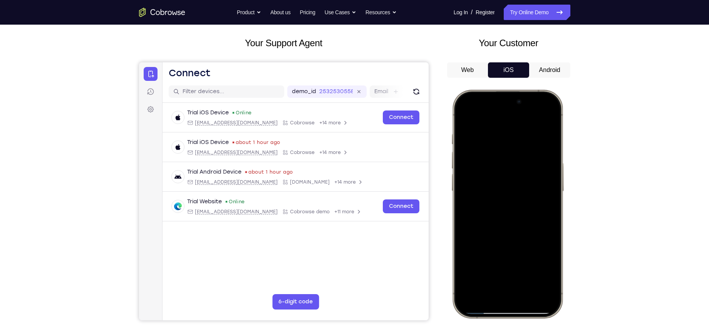
scroll to position [35, 0]
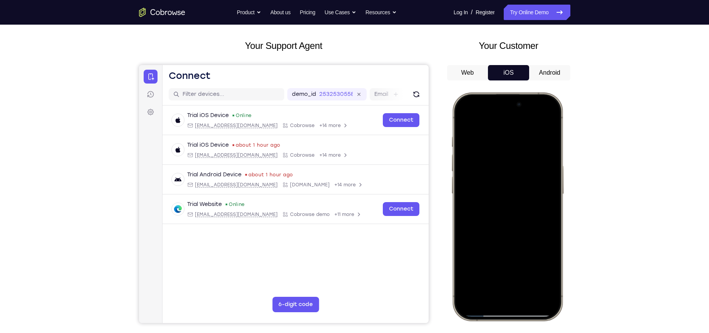
click at [0, 0] on button "Android" at bounding box center [0, 0] width 0 height 0
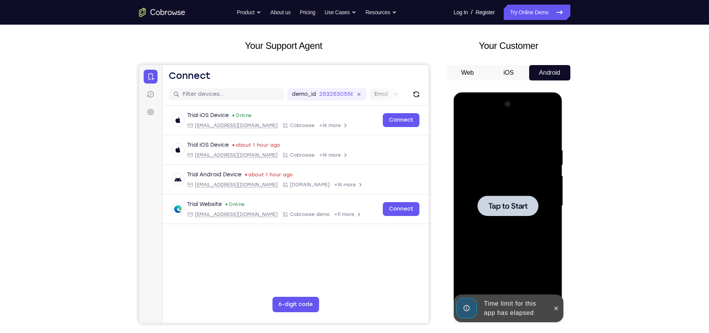
click at [0, 0] on button "iOS" at bounding box center [0, 0] width 0 height 0
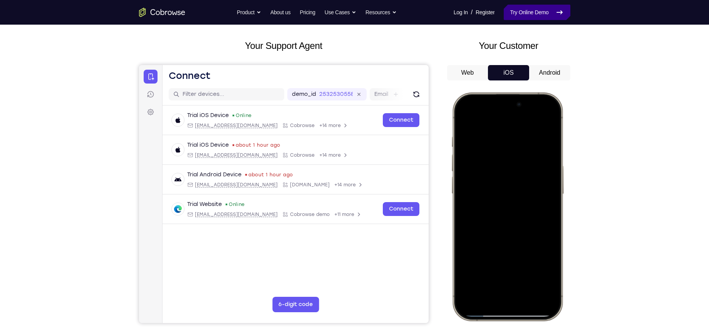
click at [533, 20] on link "Try Online Demo" at bounding box center [536, 12] width 66 height 15
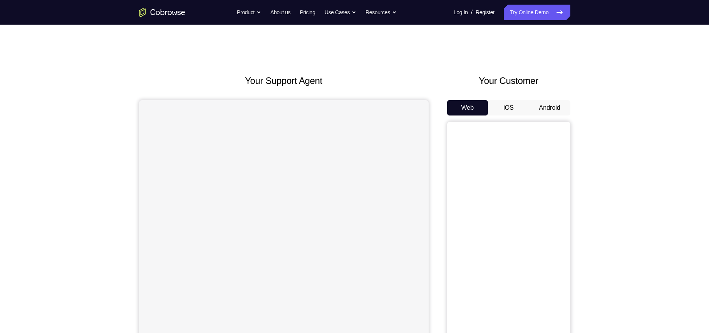
click at [509, 107] on button "iOS" at bounding box center [508, 107] width 41 height 15
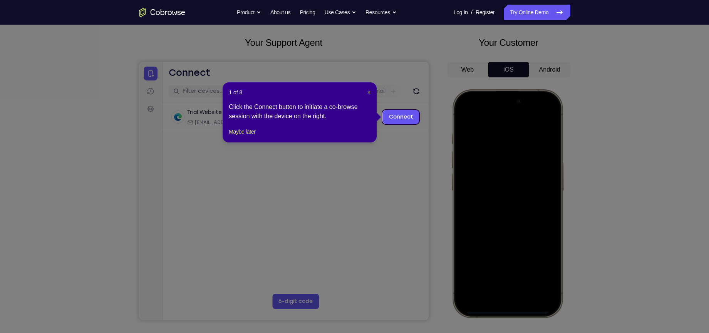
click at [370, 92] on span "×" at bounding box center [368, 92] width 3 height 6
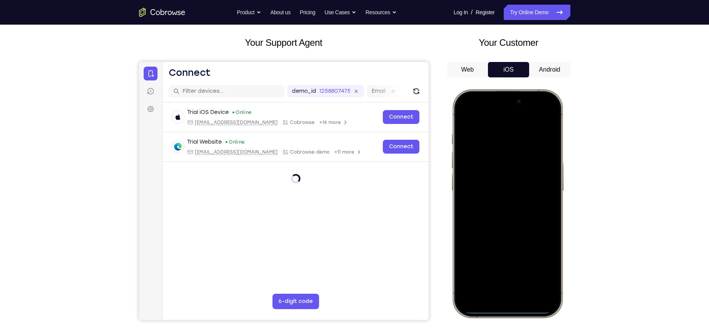
drag, startPoint x: 519, startPoint y: 312, endPoint x: 485, endPoint y: 326, distance: 36.5
click at [485, 320] on html "Online web based iOS Simulators and Android Emulators. Run iPhone, iPad, Mobile…" at bounding box center [507, 204] width 115 height 231
drag, startPoint x: 486, startPoint y: 106, endPoint x: 489, endPoint y: 280, distance: 174.0
click at [489, 280] on div at bounding box center [506, 204] width 101 height 220
drag, startPoint x: 488, startPoint y: 106, endPoint x: 500, endPoint y: 302, distance: 196.3
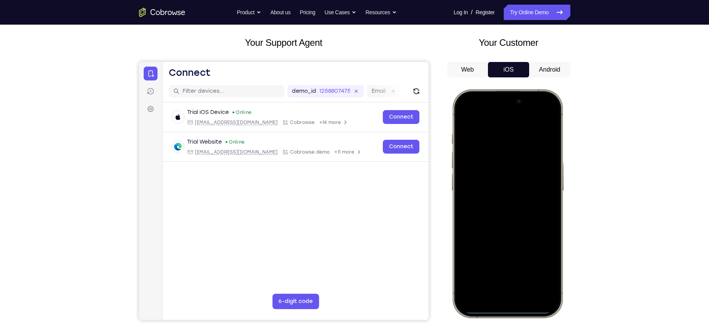
click at [500, 302] on div at bounding box center [506, 204] width 101 height 220
drag, startPoint x: 477, startPoint y: 104, endPoint x: 476, endPoint y: 276, distance: 172.1
click at [476, 276] on div at bounding box center [506, 204] width 101 height 220
drag, startPoint x: 479, startPoint y: 100, endPoint x: 504, endPoint y: 336, distance: 237.2
click at [504, 320] on html "Online web based iOS Simulators and Android Emulators. Run iPhone, iPad, Mobile…" at bounding box center [507, 204] width 115 height 231
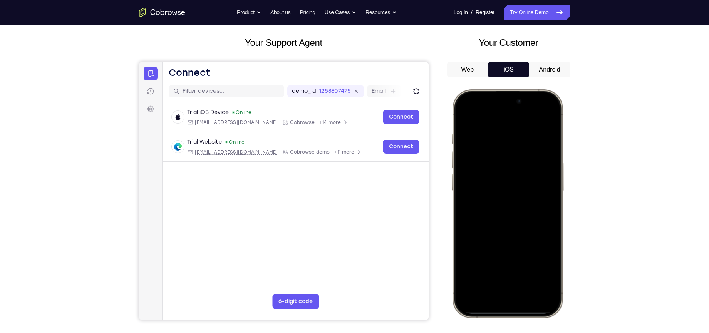
drag, startPoint x: 515, startPoint y: 205, endPoint x: 646, endPoint y: 225, distance: 132.8
click at [566, 225] on html "Online web based iOS Simulators and Android Emulators. Run iPhone, iPad, Mobile…" at bounding box center [507, 204] width 115 height 231
click at [525, 259] on div at bounding box center [506, 204] width 101 height 220
drag, startPoint x: 482, startPoint y: 99, endPoint x: 480, endPoint y: 299, distance: 200.9
click at [480, 299] on div at bounding box center [506, 204] width 101 height 220
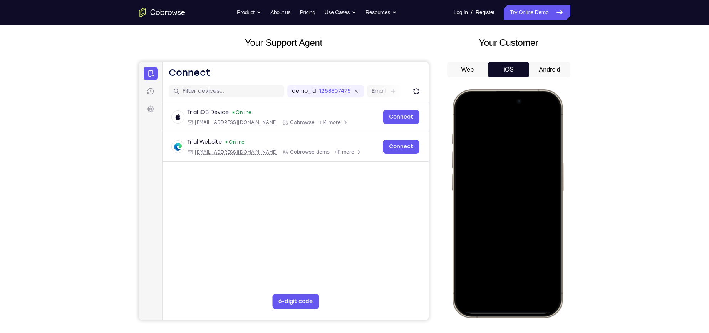
drag, startPoint x: 470, startPoint y: 199, endPoint x: 621, endPoint y: 213, distance: 152.3
click at [566, 213] on html "Online web based iOS Simulators and Android Emulators. Run iPhone, iPad, Mobile…" at bounding box center [507, 204] width 115 height 231
click at [510, 255] on div at bounding box center [506, 204] width 101 height 220
click at [504, 282] on div at bounding box center [506, 204] width 101 height 220
click at [498, 150] on div at bounding box center [506, 204] width 101 height 220
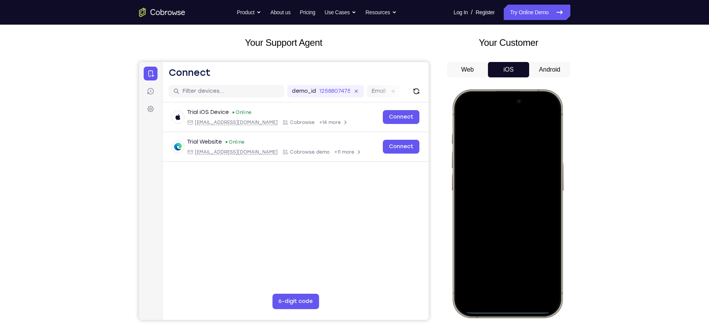
click at [498, 150] on div at bounding box center [506, 204] width 101 height 220
drag, startPoint x: 523, startPoint y: 236, endPoint x: 529, endPoint y: 147, distance: 88.3
click at [529, 147] on div at bounding box center [506, 204] width 101 height 220
click at [550, 69] on button "Android" at bounding box center [549, 69] width 41 height 15
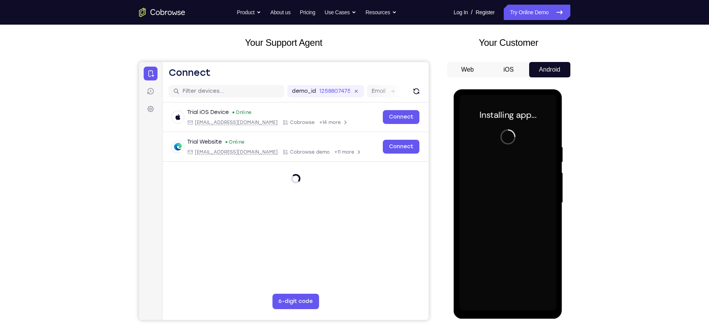
click at [508, 66] on button "iOS" at bounding box center [508, 69] width 41 height 15
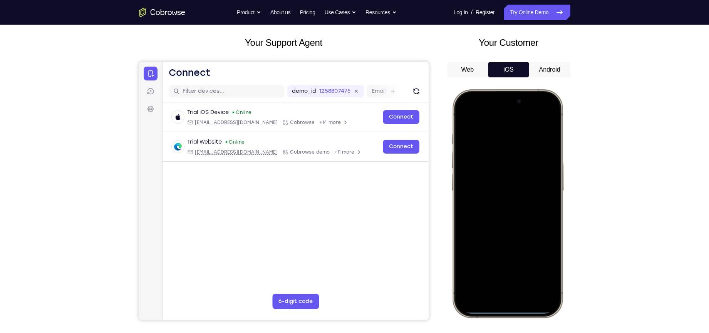
click at [514, 227] on div at bounding box center [506, 204] width 101 height 220
click at [547, 73] on button "Android" at bounding box center [549, 69] width 41 height 15
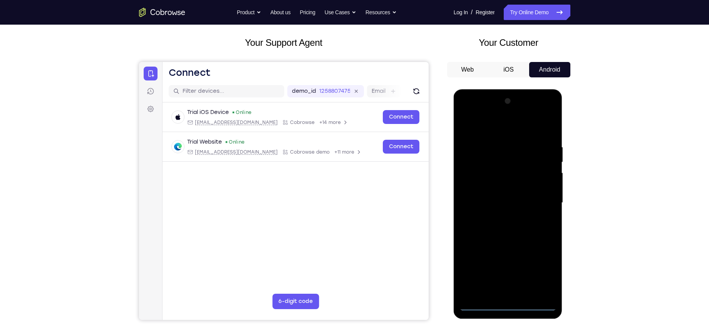
click at [506, 303] on div at bounding box center [507, 203] width 97 height 216
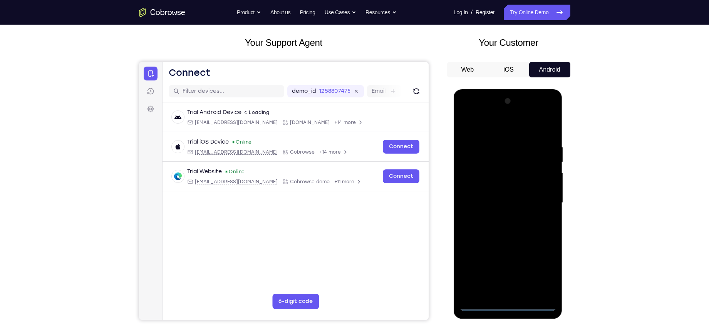
click at [540, 275] on div at bounding box center [507, 203] width 97 height 216
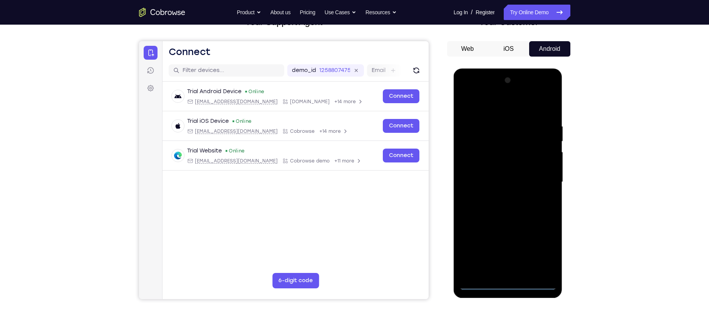
click at [480, 109] on div at bounding box center [507, 182] width 97 height 216
click at [537, 179] on div at bounding box center [507, 182] width 97 height 216
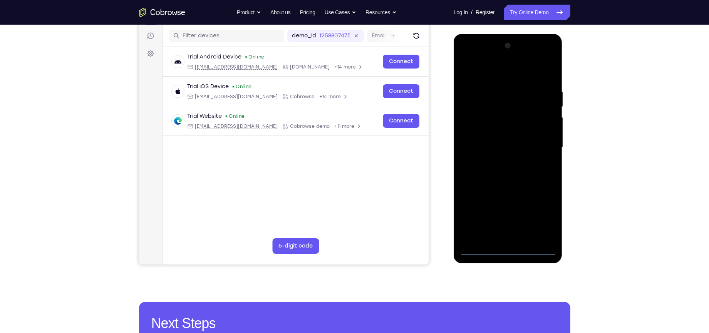
scroll to position [94, 0]
click at [502, 161] on div at bounding box center [507, 147] width 97 height 216
click at [517, 185] on div at bounding box center [507, 147] width 97 height 216
click at [504, 108] on div at bounding box center [507, 147] width 97 height 216
click at [500, 128] on div at bounding box center [507, 147] width 97 height 216
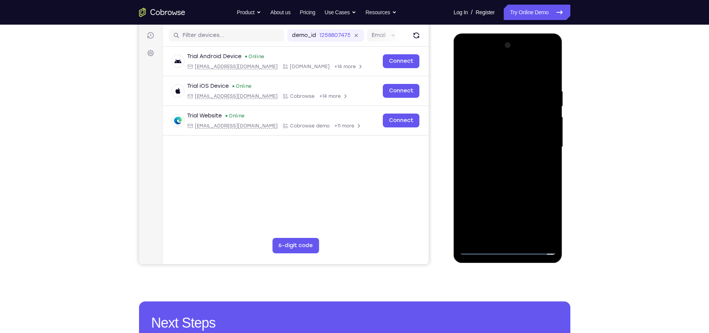
click at [500, 127] on div at bounding box center [507, 147] width 97 height 216
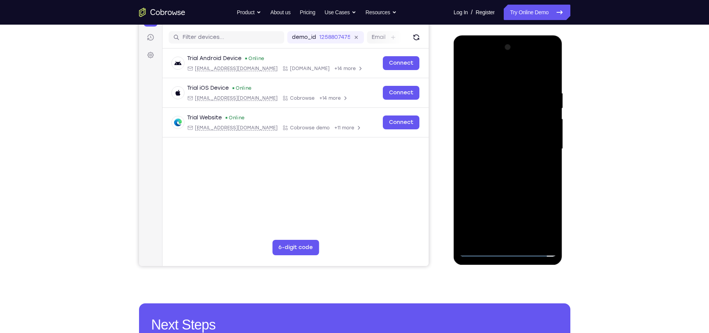
scroll to position [90, 0]
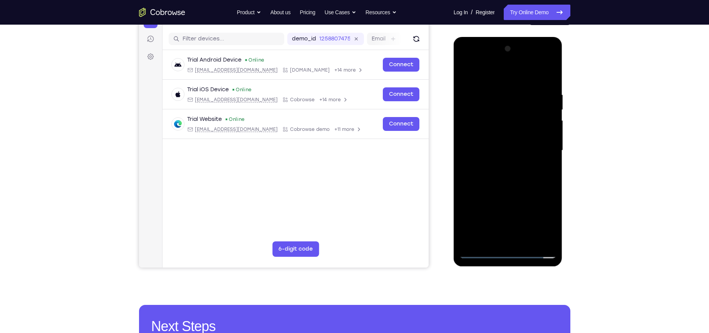
click at [500, 148] on div at bounding box center [507, 151] width 97 height 216
click at [509, 172] on div at bounding box center [507, 151] width 97 height 216
click at [544, 132] on div at bounding box center [507, 151] width 97 height 216
click at [512, 149] on div at bounding box center [507, 151] width 97 height 216
click at [510, 176] on div at bounding box center [507, 151] width 97 height 216
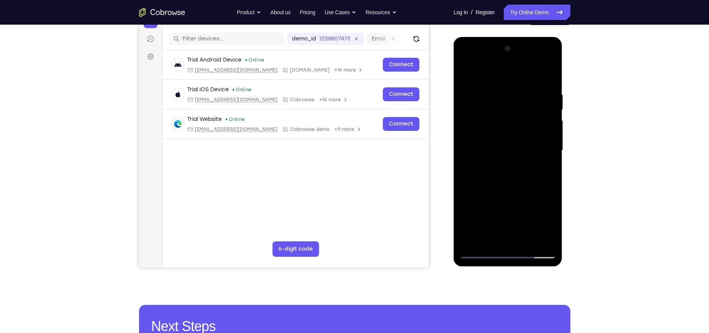
click at [513, 134] on div at bounding box center [507, 151] width 97 height 216
click at [506, 152] on div at bounding box center [507, 151] width 97 height 216
click at [508, 174] on div at bounding box center [507, 151] width 97 height 216
click at [531, 134] on div at bounding box center [507, 151] width 97 height 216
click at [517, 150] on div at bounding box center [507, 151] width 97 height 216
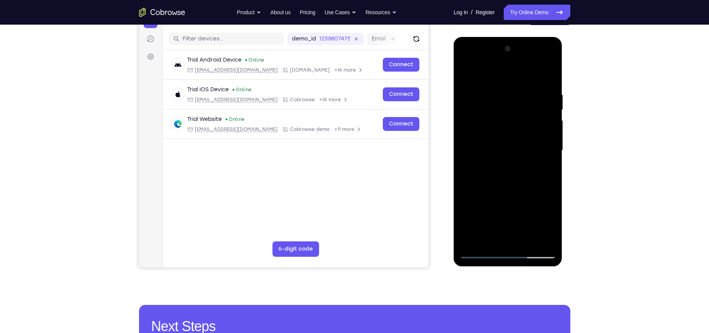
click at [512, 174] on div at bounding box center [507, 151] width 97 height 216
click at [511, 147] on div at bounding box center [507, 151] width 97 height 216
click at [505, 172] on div at bounding box center [507, 151] width 97 height 216
click at [511, 167] on div at bounding box center [507, 151] width 97 height 216
drag, startPoint x: 486, startPoint y: 72, endPoint x: 583, endPoint y: 75, distance: 97.0
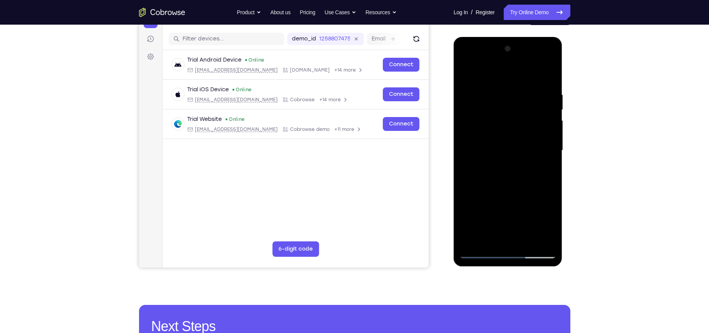
click at [563, 75] on html "Online web based iOS Simulators and Android Emulators. Run iPhone, iPad, Mobile…" at bounding box center [508, 152] width 110 height 231
click at [543, 139] on div at bounding box center [507, 151] width 97 height 216
click at [519, 242] on div at bounding box center [507, 151] width 97 height 216
click at [517, 141] on div at bounding box center [507, 151] width 97 height 216
click at [508, 172] on div at bounding box center [507, 151] width 97 height 216
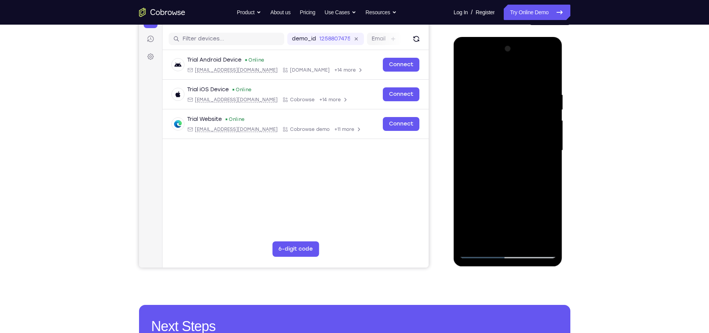
click at [510, 145] on div at bounding box center [507, 151] width 97 height 216
click at [507, 154] on div at bounding box center [507, 151] width 97 height 216
click at [544, 174] on div at bounding box center [507, 151] width 97 height 216
click at [523, 241] on div at bounding box center [507, 151] width 97 height 216
click at [516, 150] on div at bounding box center [507, 151] width 97 height 216
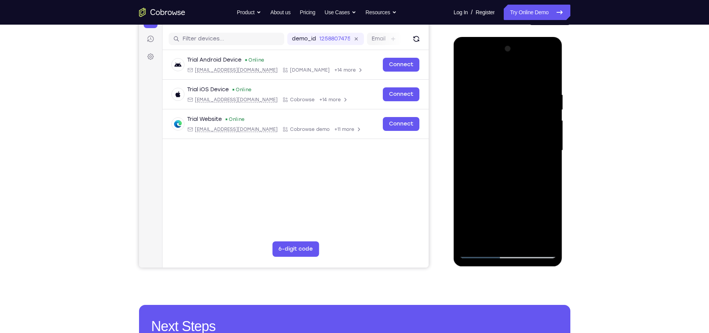
click at [507, 172] on div at bounding box center [507, 151] width 97 height 216
click at [515, 136] on div at bounding box center [507, 151] width 97 height 216
click at [509, 150] on div at bounding box center [507, 151] width 97 height 216
click at [515, 152] on div at bounding box center [507, 151] width 97 height 216
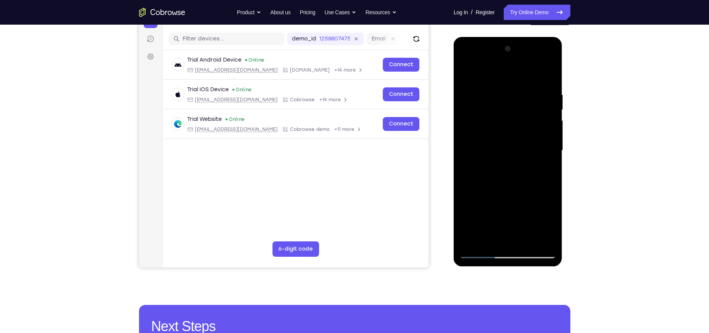
click at [515, 152] on div at bounding box center [507, 151] width 97 height 216
click at [505, 149] on div at bounding box center [507, 151] width 97 height 216
click at [505, 173] on div at bounding box center [507, 151] width 97 height 216
click at [484, 58] on div at bounding box center [507, 151] width 97 height 216
drag, startPoint x: 526, startPoint y: 95, endPoint x: 514, endPoint y: 62, distance: 34.8
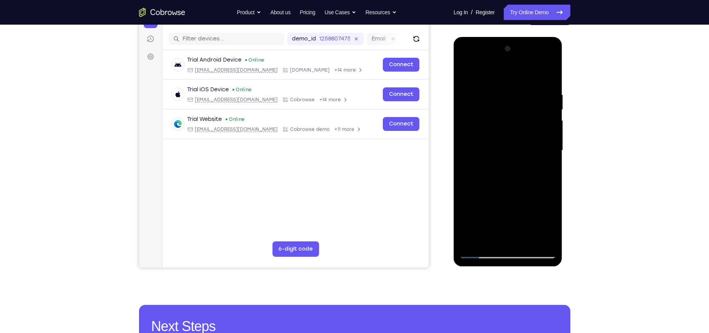
click at [514, 62] on div at bounding box center [507, 151] width 97 height 216
click at [497, 77] on div at bounding box center [507, 151] width 97 height 216
click at [505, 253] on div at bounding box center [507, 151] width 97 height 216
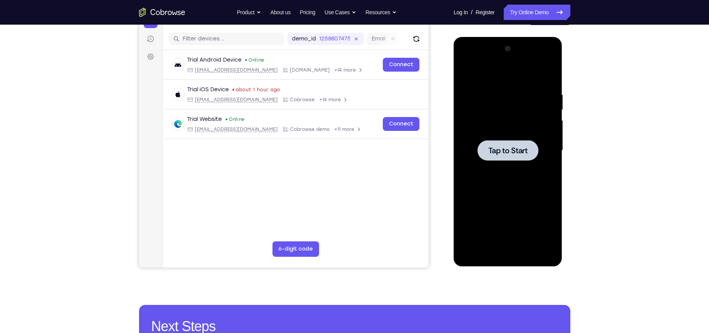
click at [519, 149] on span "Tap to Start" at bounding box center [507, 151] width 39 height 8
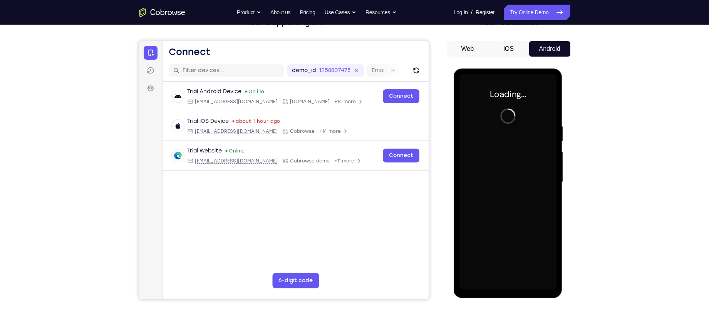
scroll to position [60, 0]
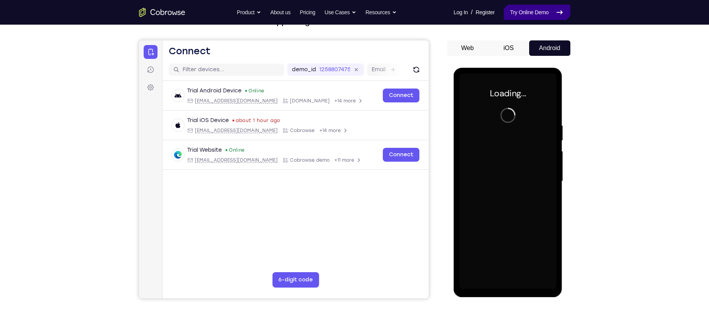
click at [532, 15] on link "Try Online Demo" at bounding box center [536, 12] width 66 height 15
click at [529, 14] on link "Try Online Demo" at bounding box center [536, 12] width 66 height 15
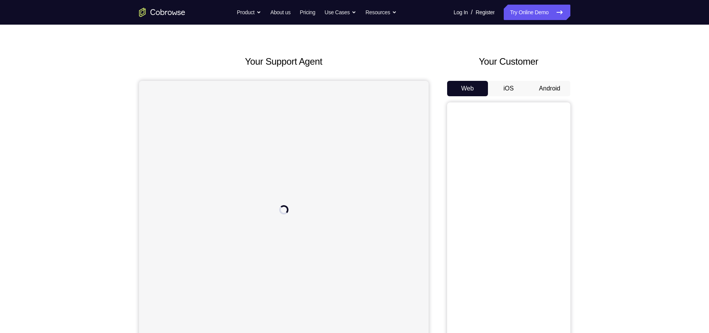
scroll to position [19, 0]
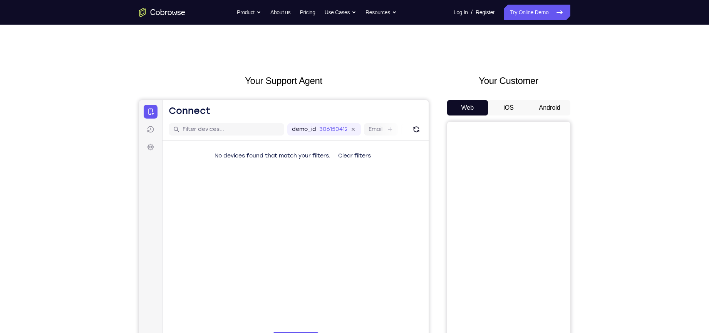
click at [548, 114] on button "Android" at bounding box center [549, 107] width 41 height 15
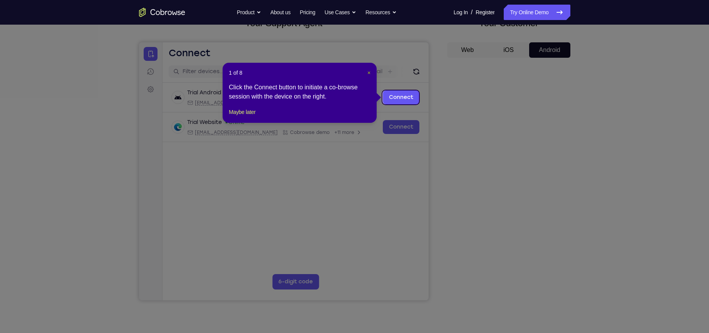
click at [368, 72] on span "×" at bounding box center [368, 73] width 3 height 6
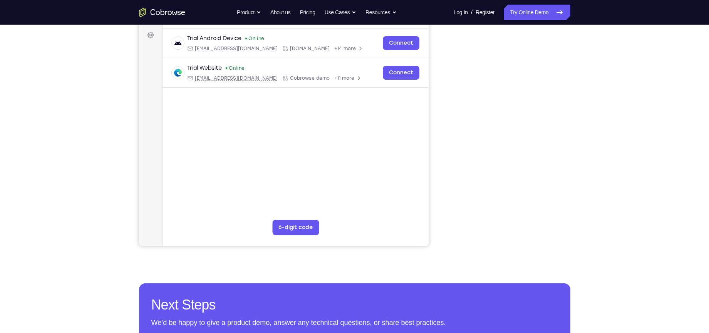
scroll to position [127, 0]
